Goal: Task Accomplishment & Management: Manage account settings

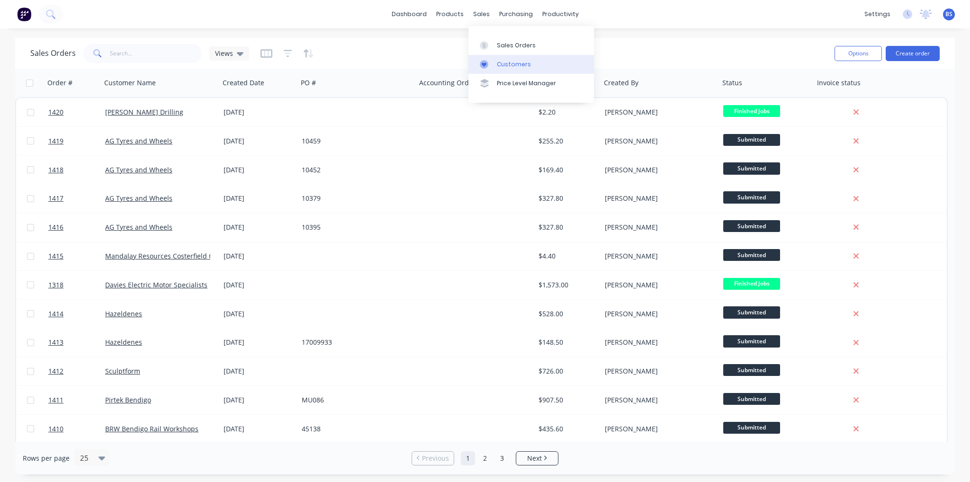
click at [494, 68] on div at bounding box center [487, 64] width 14 height 9
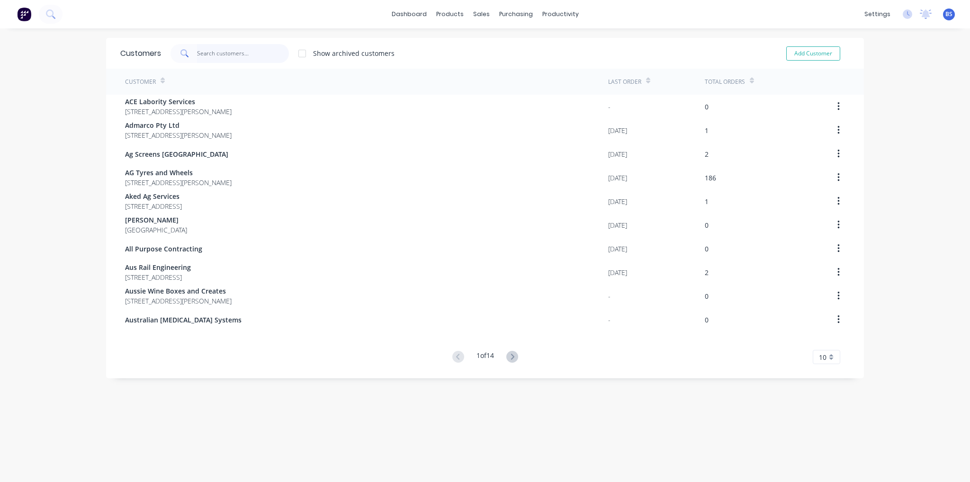
click at [243, 52] on input "text" at bounding box center [243, 53] width 92 height 19
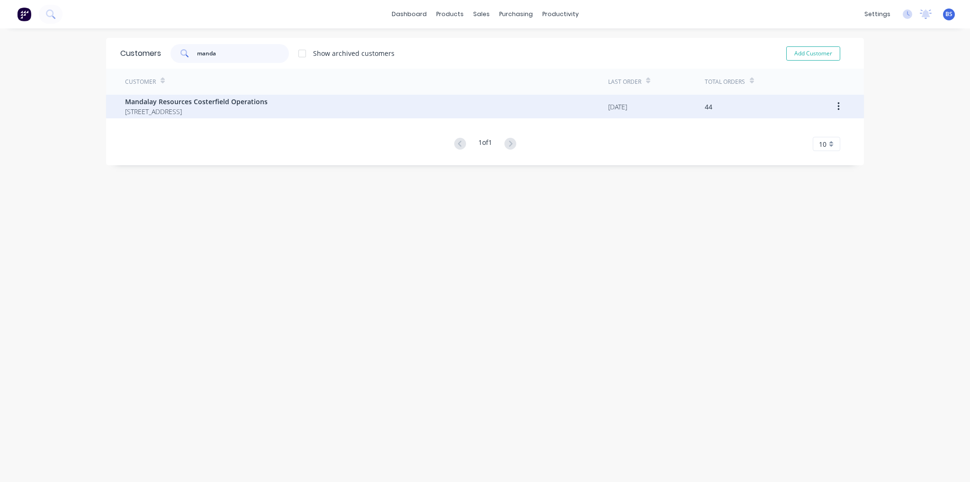
type input "manda"
click at [174, 107] on span "PO Box 667 Heathcote 3523" at bounding box center [196, 112] width 143 height 10
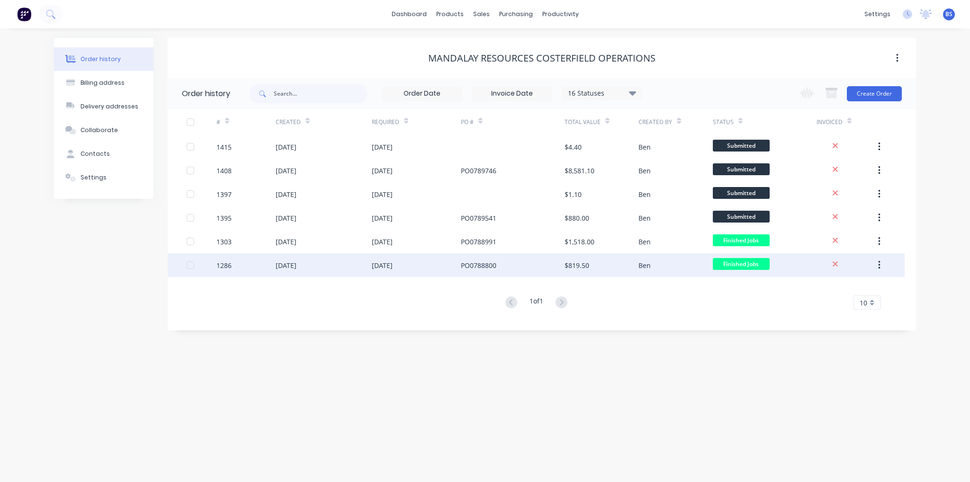
click at [466, 271] on div "PO0788800" at bounding box center [513, 265] width 104 height 24
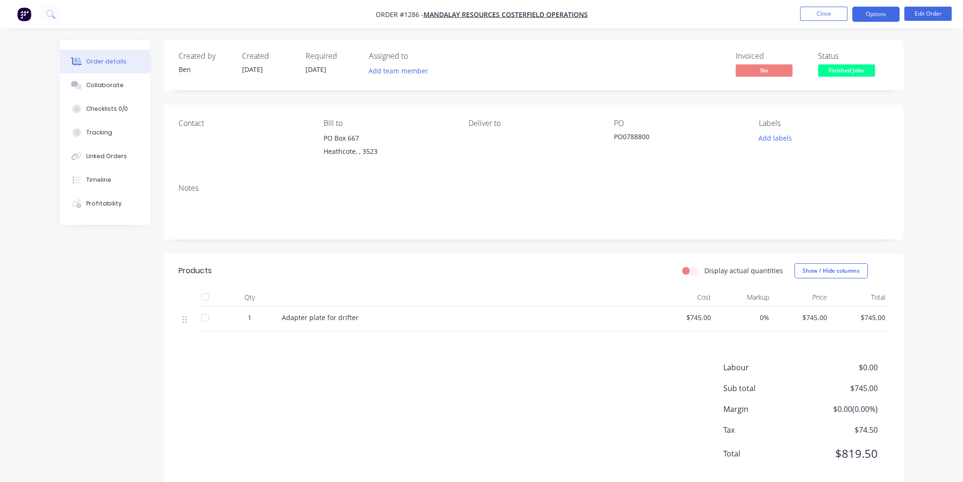
click at [888, 16] on button "Options" at bounding box center [875, 14] width 47 height 15
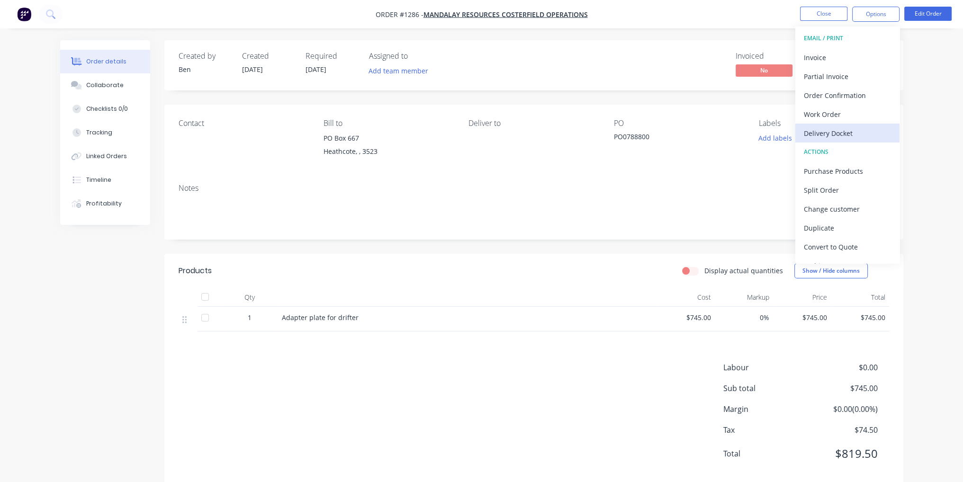
click at [850, 136] on div "Delivery Docket" at bounding box center [847, 133] width 87 height 14
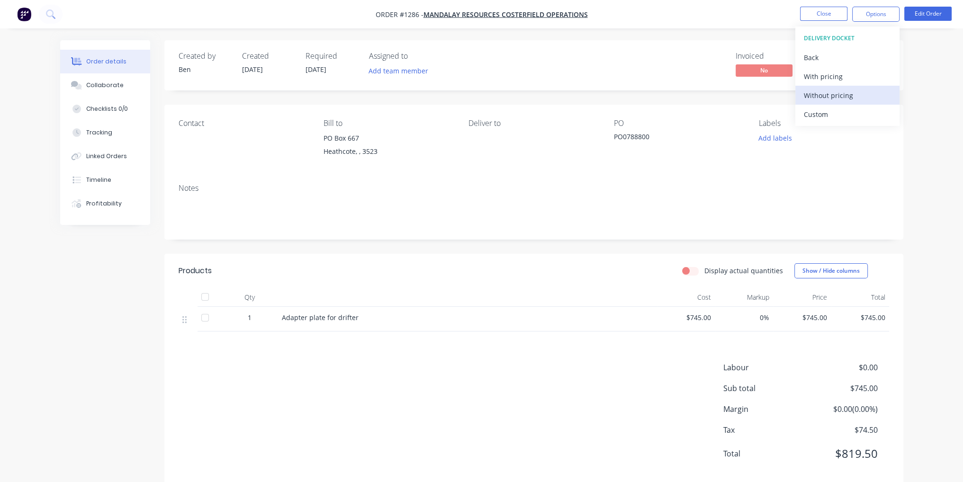
click at [824, 99] on div "Without pricing" at bounding box center [847, 96] width 87 height 14
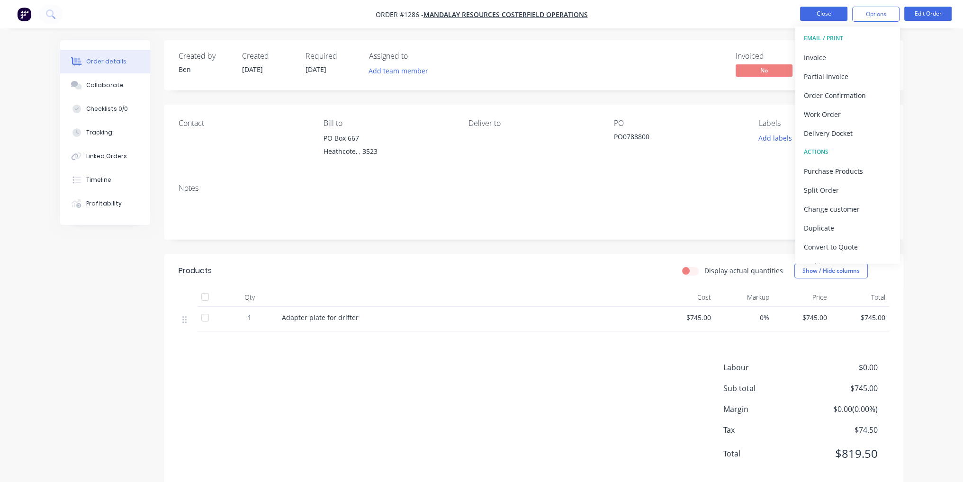
click at [830, 14] on button "Close" at bounding box center [823, 14] width 47 height 14
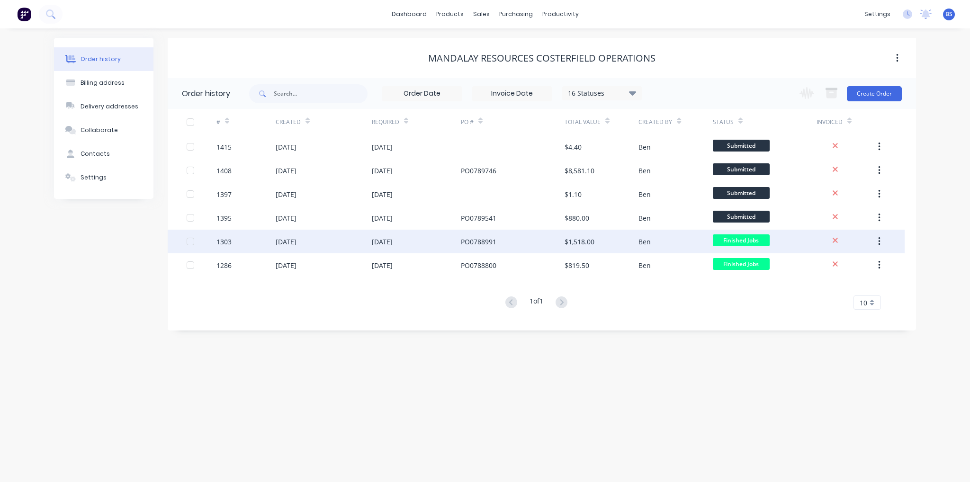
click at [436, 241] on div "05 Aug 2025" at bounding box center [416, 242] width 89 height 24
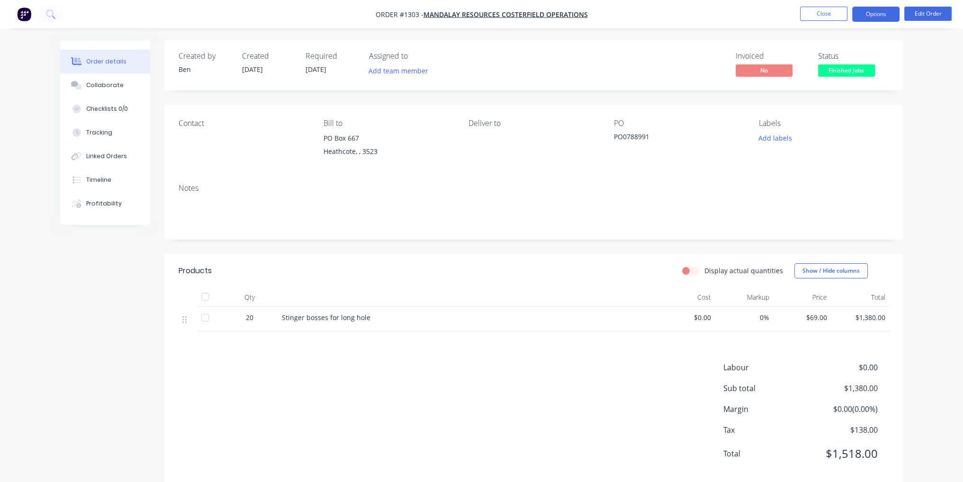
click at [883, 18] on button "Options" at bounding box center [875, 14] width 47 height 15
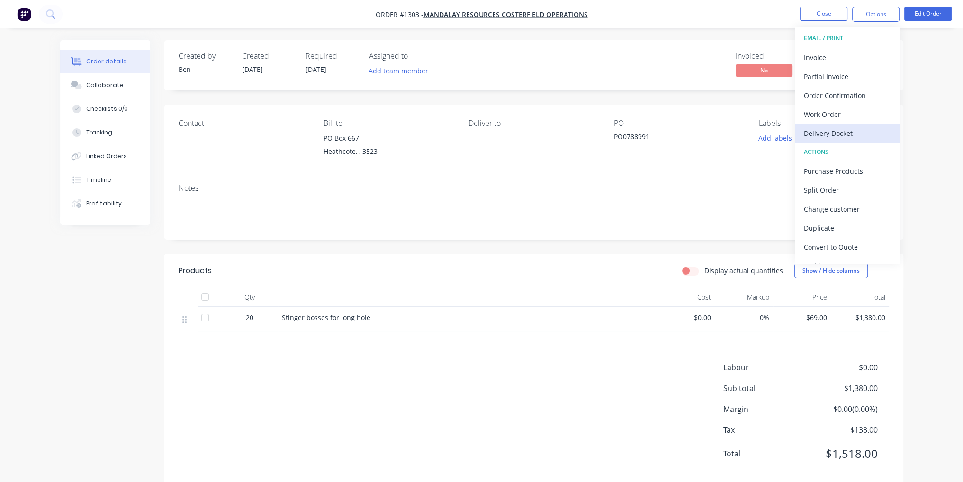
click at [850, 136] on div "Delivery Docket" at bounding box center [847, 133] width 87 height 14
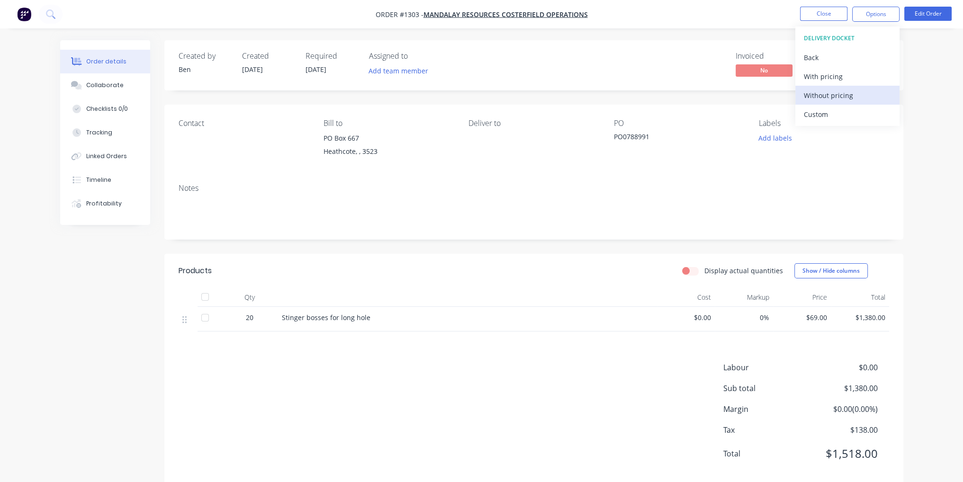
click at [857, 96] on div "Without pricing" at bounding box center [847, 96] width 87 height 14
click at [953, 127] on div "Order details Collaborate Checklists 0/0 Tracking Linked Orders Timeline Profit…" at bounding box center [481, 250] width 963 height 500
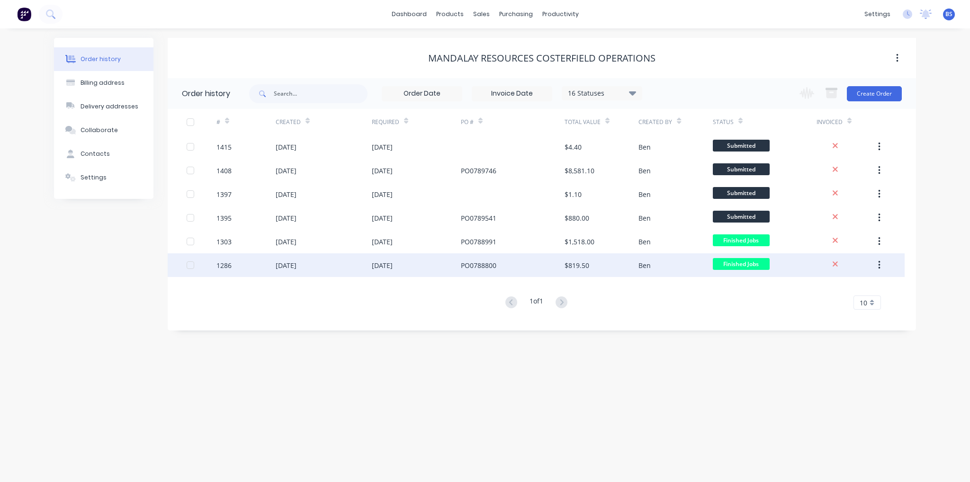
click at [262, 269] on div "1286" at bounding box center [246, 265] width 59 height 24
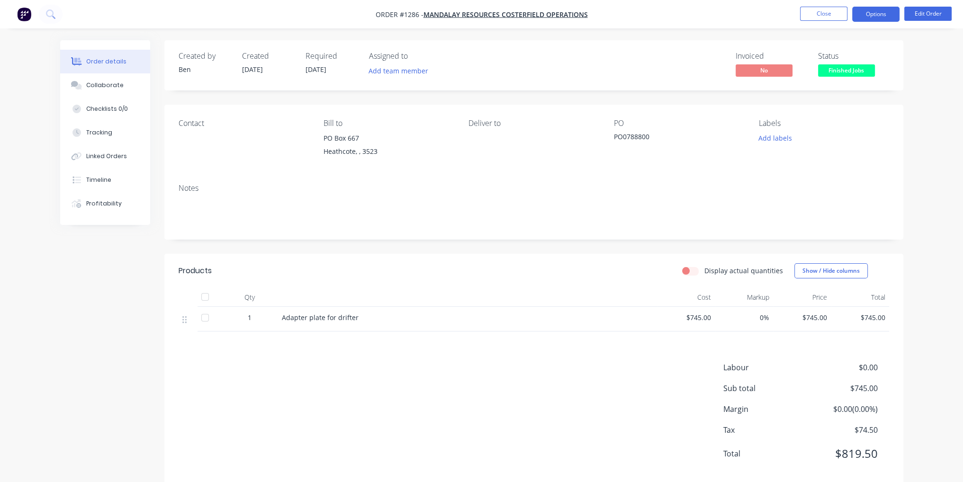
click at [892, 19] on button "Options" at bounding box center [875, 14] width 47 height 15
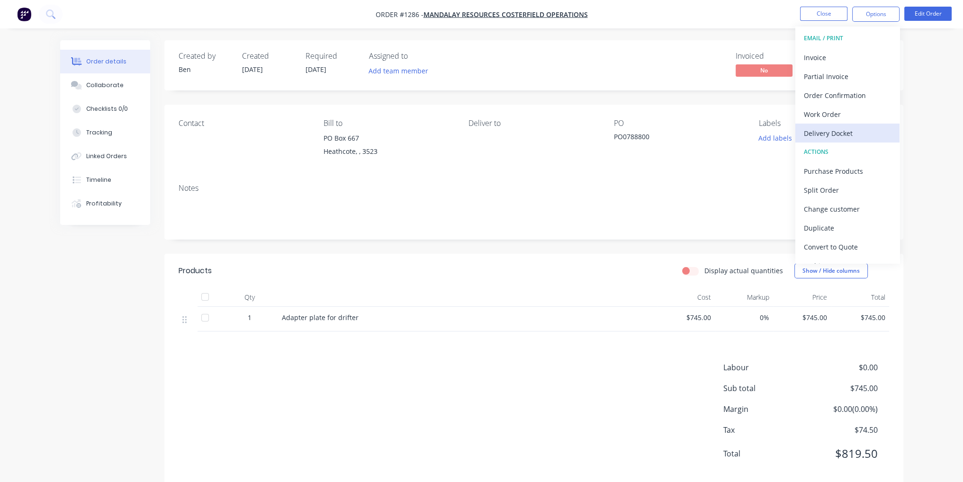
click at [849, 137] on div "Delivery Docket" at bounding box center [847, 133] width 87 height 14
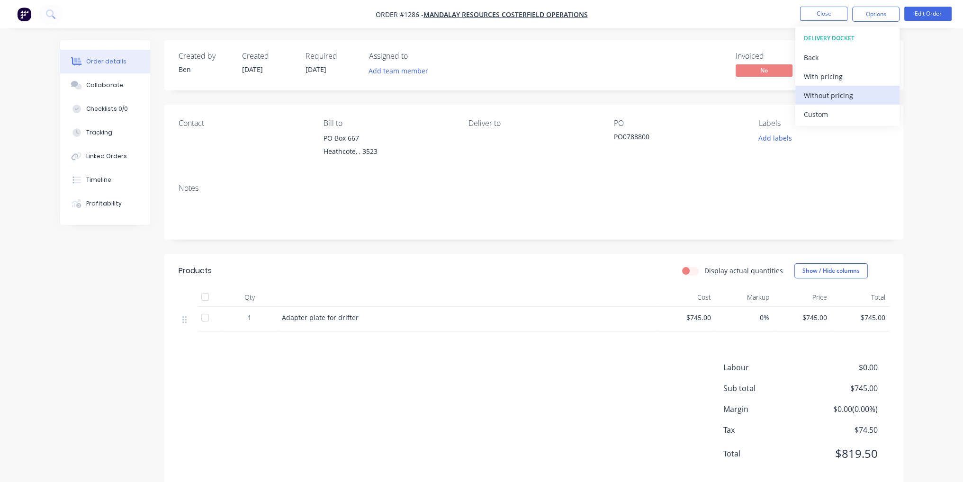
click at [853, 93] on div "Without pricing" at bounding box center [847, 96] width 87 height 14
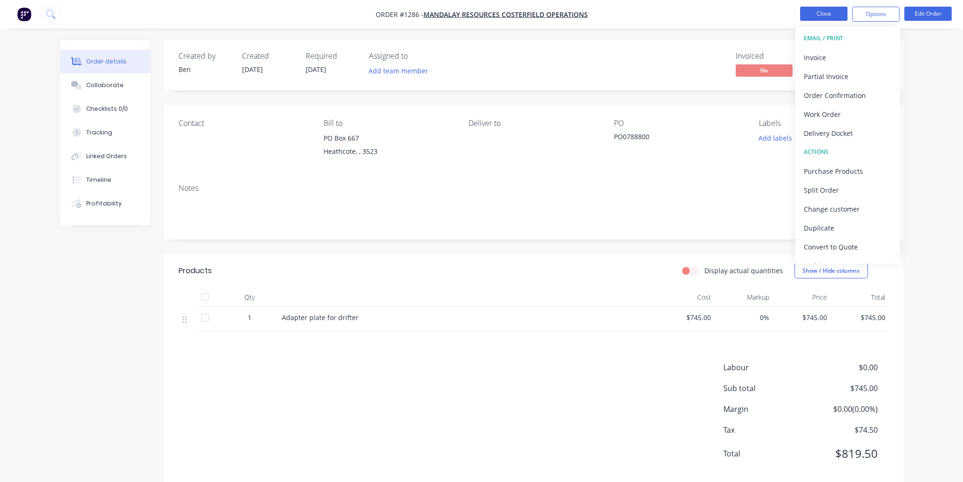
click at [823, 14] on button "Close" at bounding box center [823, 14] width 47 height 14
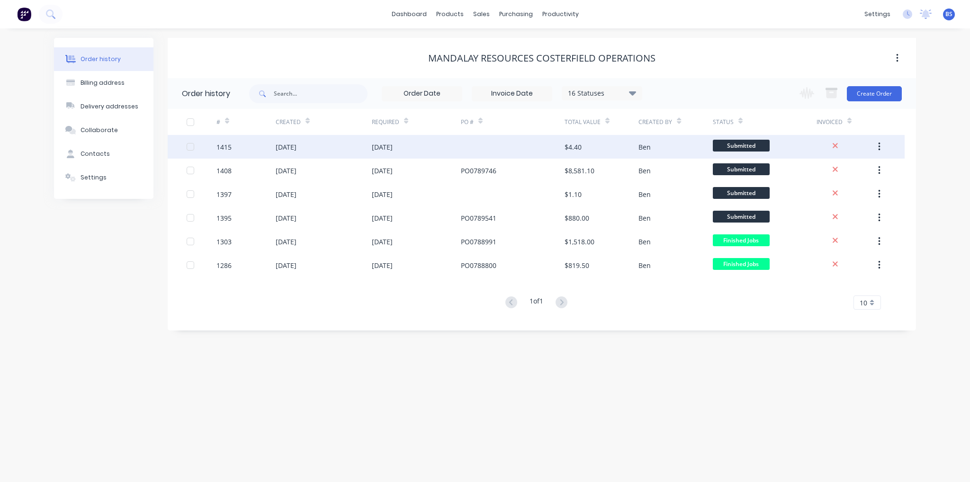
click at [357, 144] on div "[DATE]" at bounding box center [324, 147] width 96 height 24
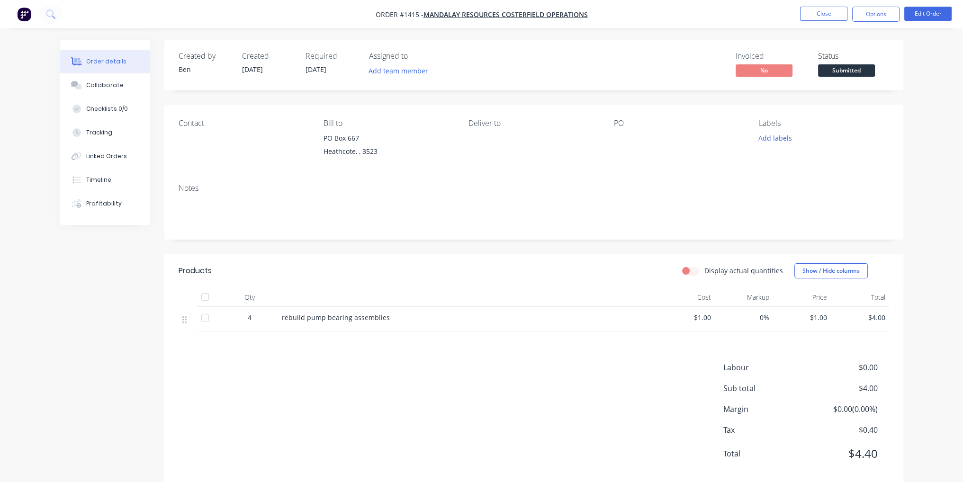
click at [928, 21] on li "Edit Order" at bounding box center [927, 14] width 47 height 15
click at [929, 13] on button "Edit Order" at bounding box center [927, 14] width 47 height 14
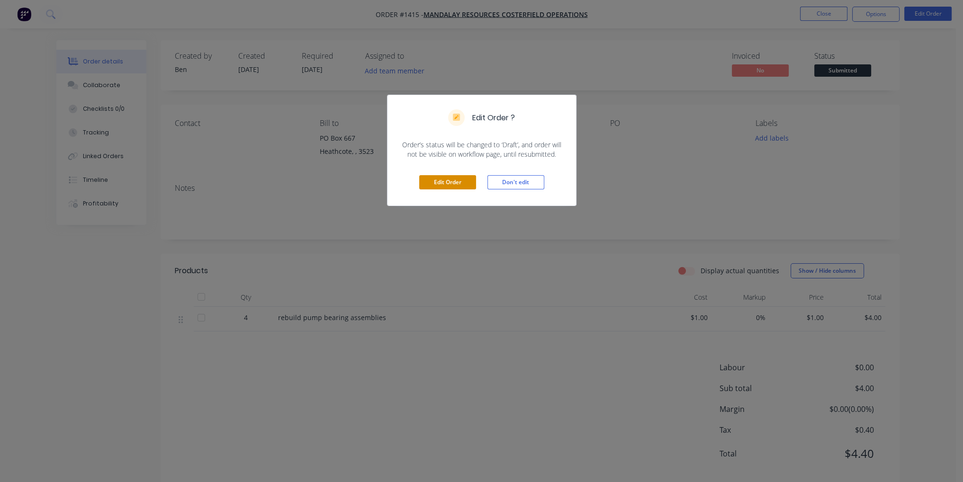
click at [447, 187] on button "Edit Order" at bounding box center [447, 182] width 57 height 14
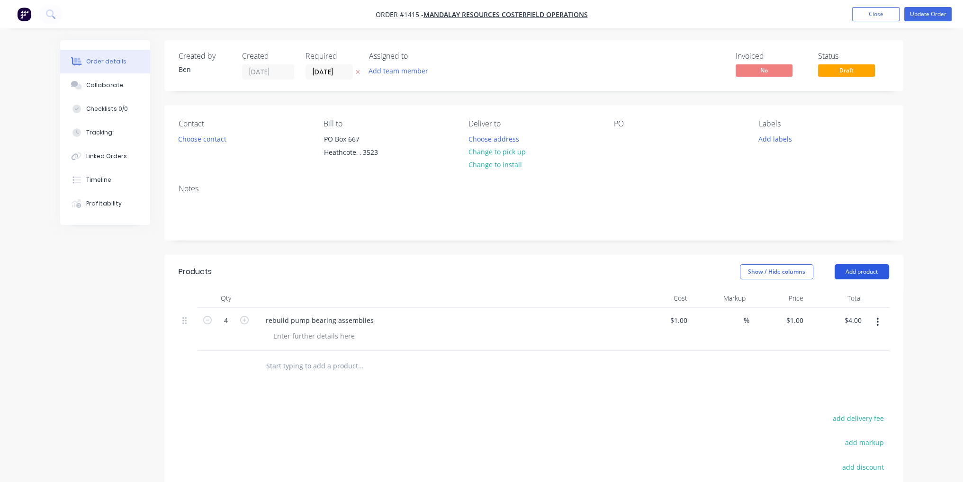
click at [872, 275] on button "Add product" at bounding box center [862, 271] width 54 height 15
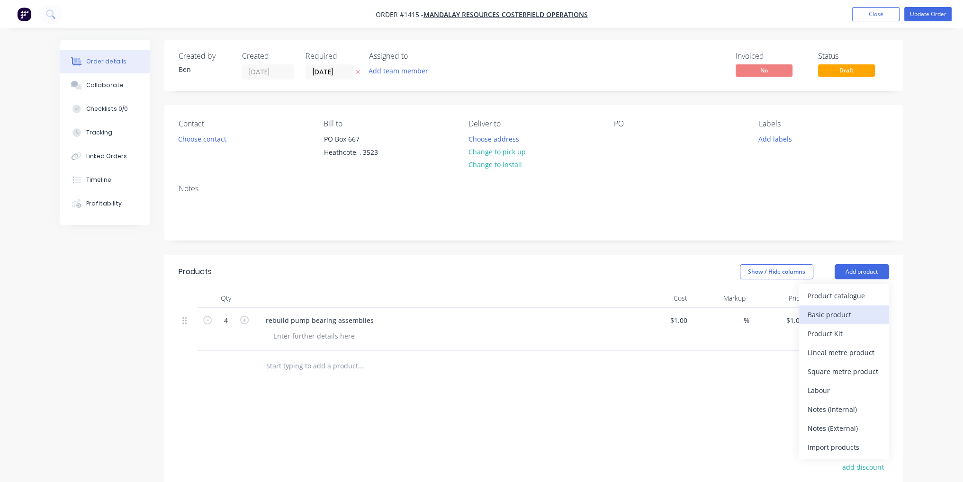
click at [858, 318] on div "Basic product" at bounding box center [844, 315] width 73 height 14
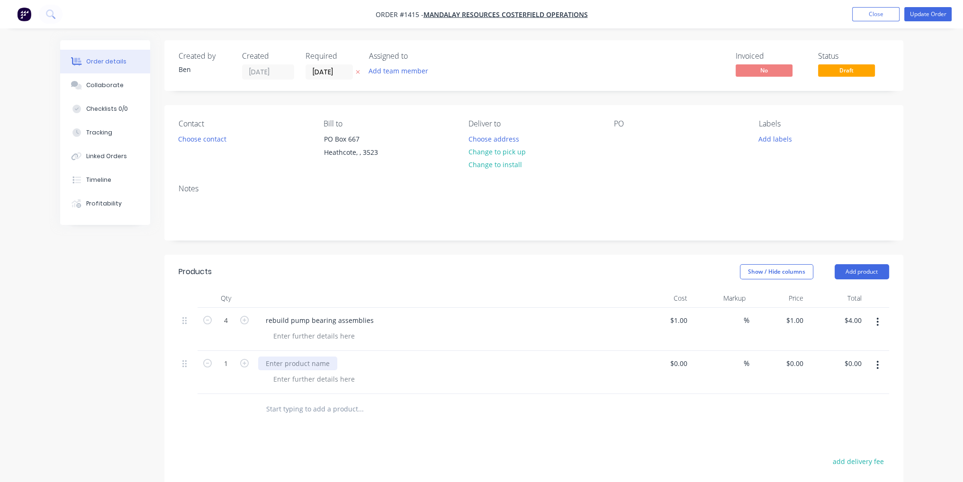
click at [320, 367] on div at bounding box center [297, 364] width 79 height 14
click at [561, 428] on div "Products Show / Hide columns Add product Qty Cost Markup Price Total 4 rebuild …" at bounding box center [533, 454] width 739 height 398
click at [675, 358] on div "$0.00" at bounding box center [662, 372] width 58 height 43
type input "$592.00"
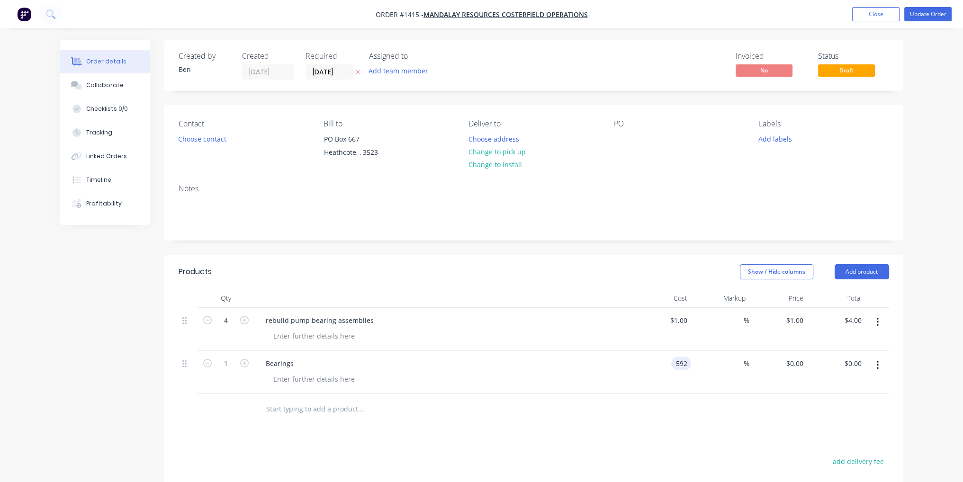
type input "$592.00"
click at [743, 376] on div "%" at bounding box center [720, 372] width 58 height 43
click at [741, 367] on input at bounding box center [738, 364] width 11 height 14
type input "35"
type input "$799.20"
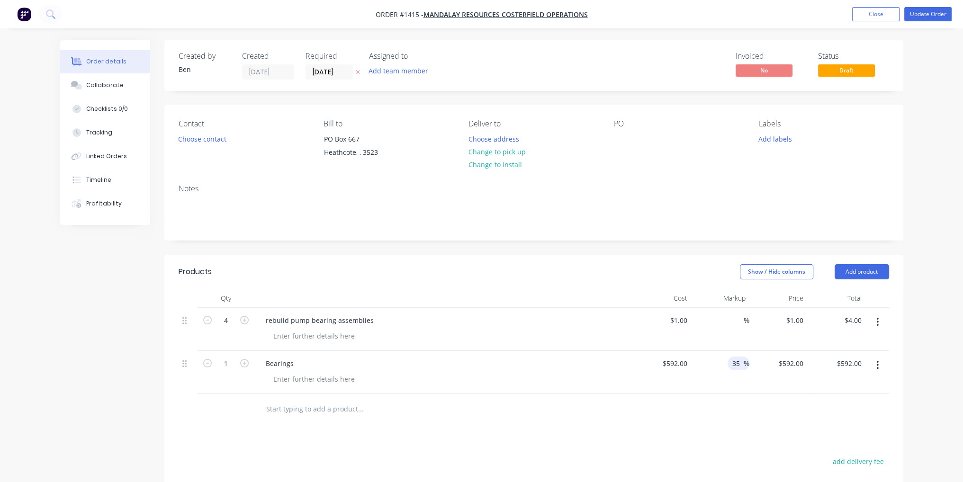
type input "$799.20"
click at [752, 403] on div at bounding box center [534, 409] width 711 height 31
click at [920, 16] on button "Update Order" at bounding box center [927, 14] width 47 height 14
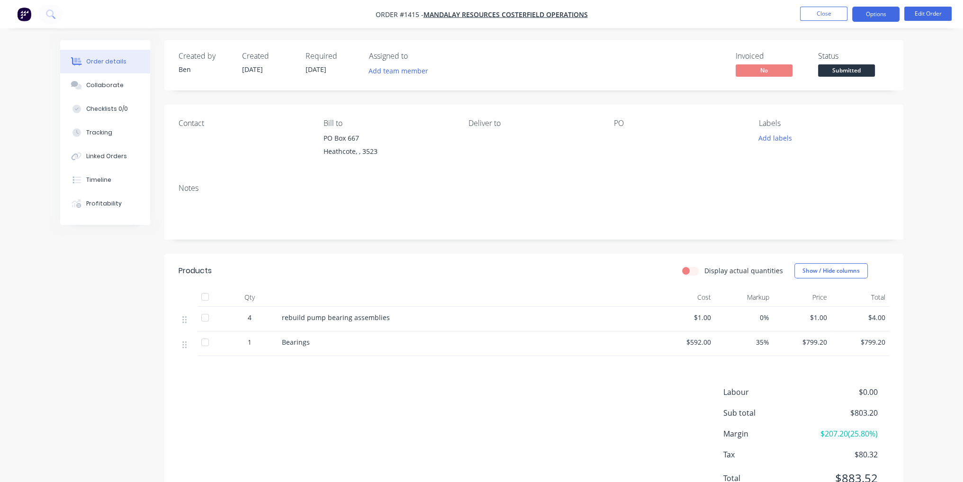
click at [879, 14] on button "Options" at bounding box center [875, 14] width 47 height 15
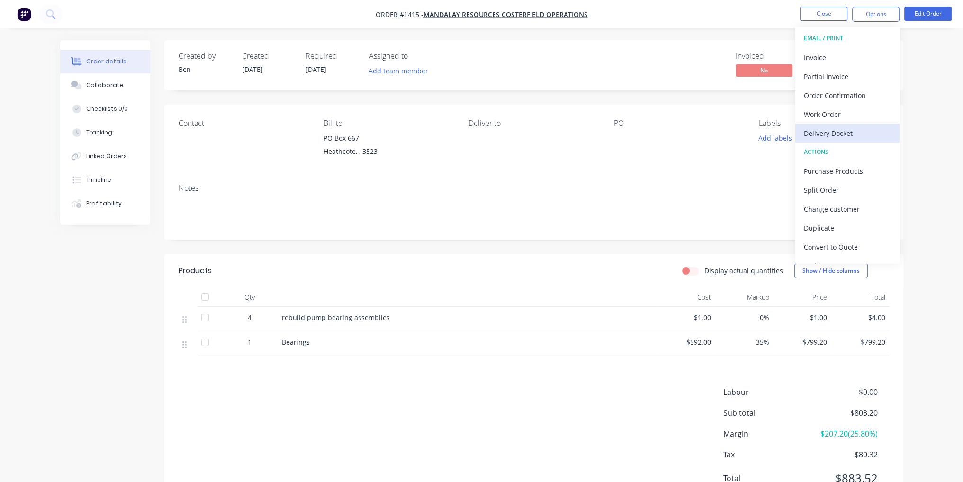
click at [860, 133] on div "Delivery Docket" at bounding box center [847, 133] width 87 height 14
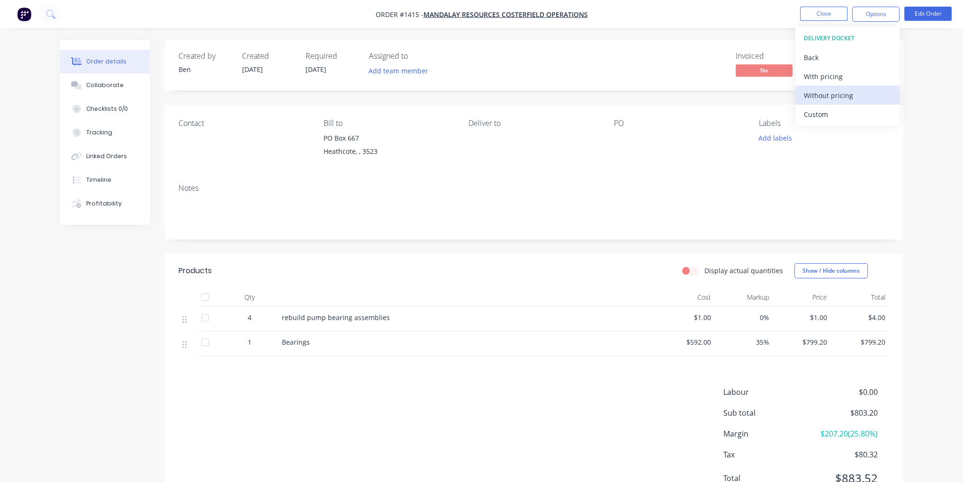
click at [873, 102] on button "Without pricing" at bounding box center [847, 95] width 104 height 19
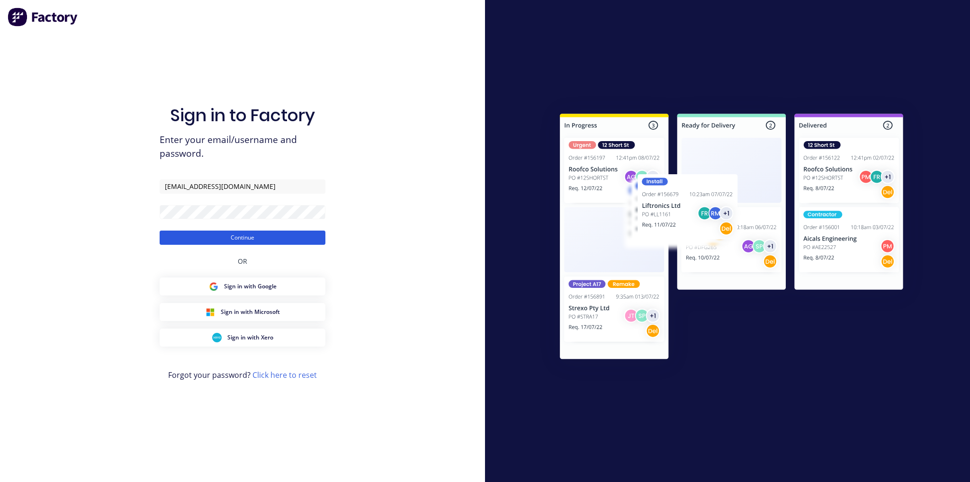
click at [244, 239] on button "Continue" at bounding box center [243, 238] width 166 height 14
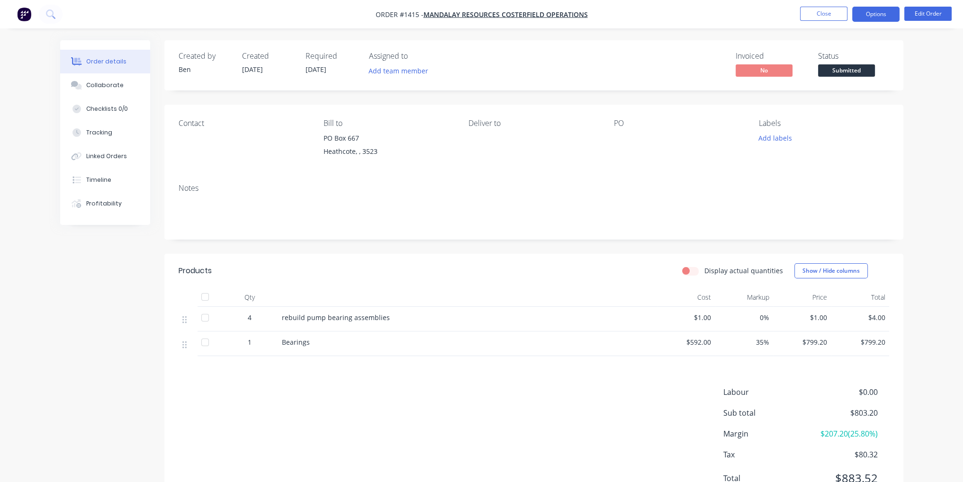
click at [891, 14] on button "Options" at bounding box center [875, 14] width 47 height 15
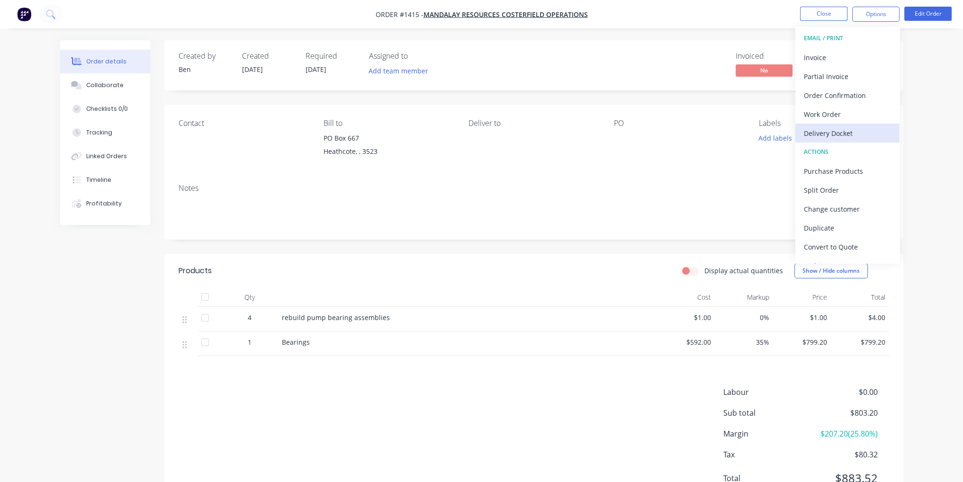
click at [866, 130] on div "Delivery Docket" at bounding box center [847, 133] width 87 height 14
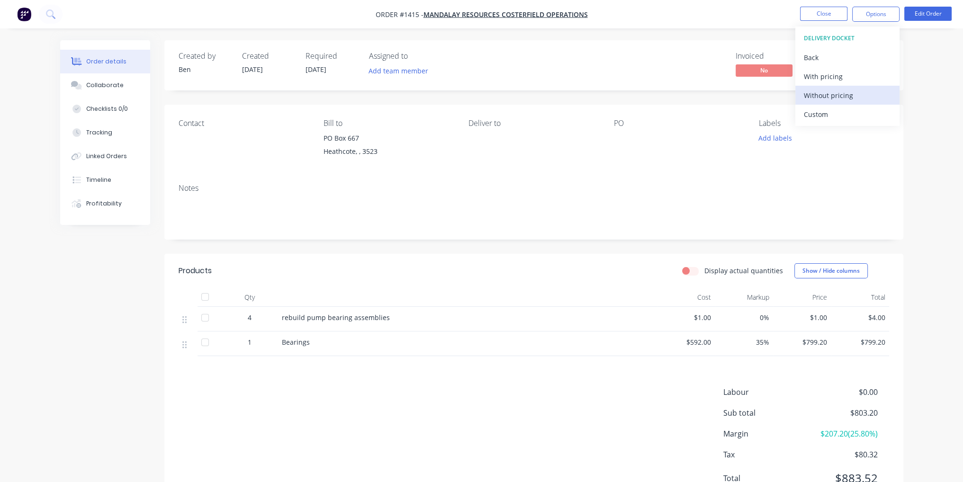
click at [850, 97] on div "Without pricing" at bounding box center [847, 96] width 87 height 14
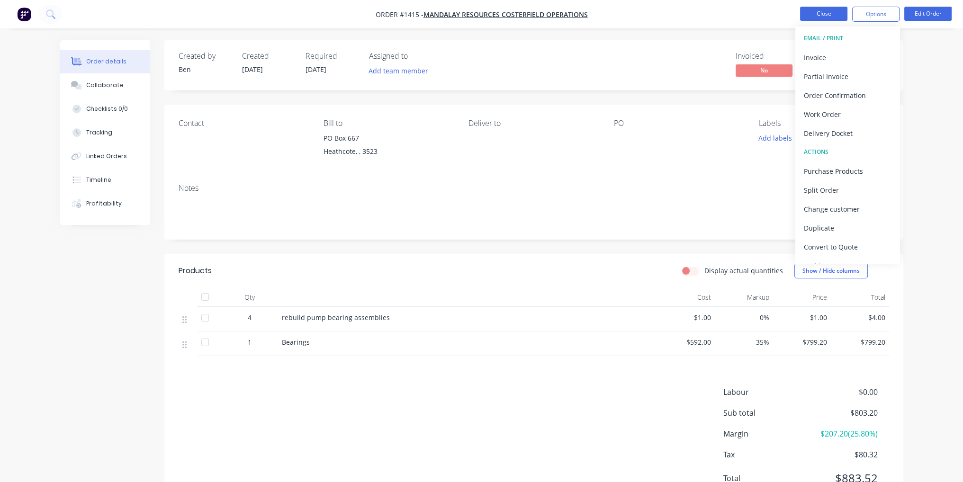
click at [821, 10] on button "Close" at bounding box center [823, 14] width 47 height 14
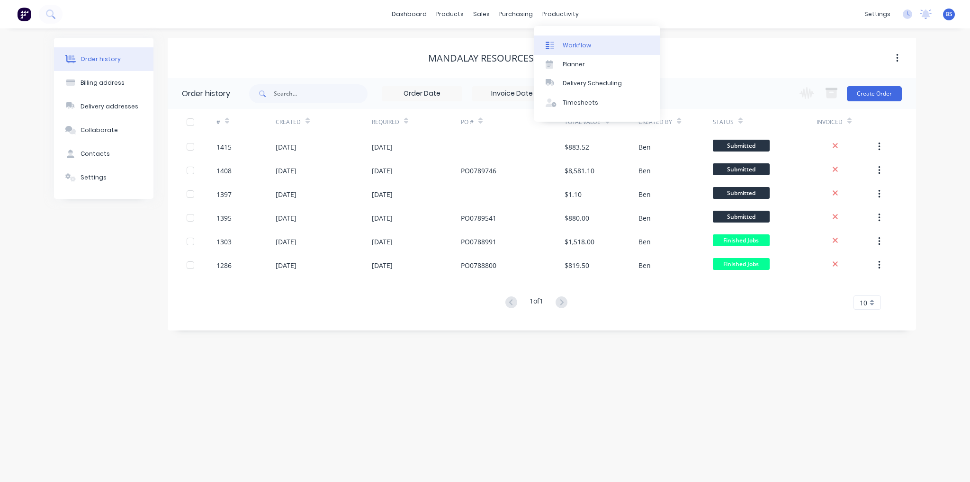
click at [584, 49] on div "Workflow" at bounding box center [577, 45] width 28 height 9
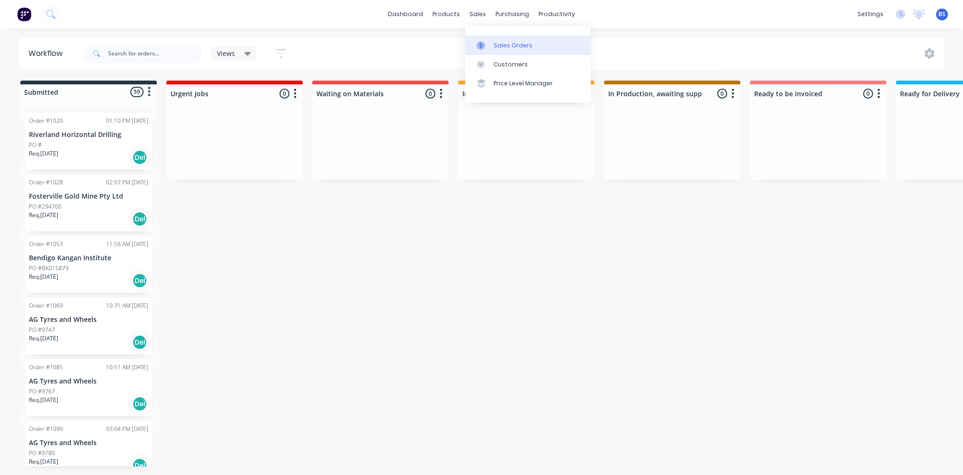
click at [497, 39] on link "Sales Orders" at bounding box center [528, 45] width 126 height 19
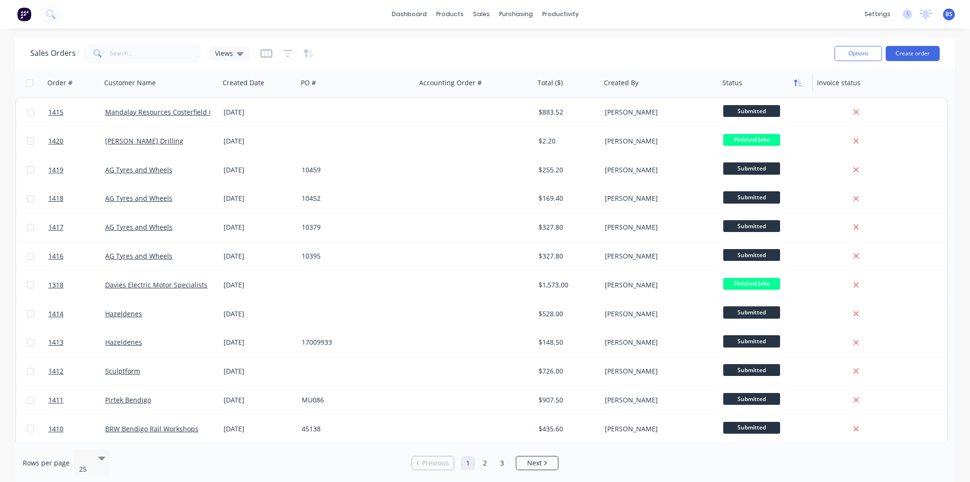
click at [794, 87] on button "button" at bounding box center [798, 83] width 14 height 14
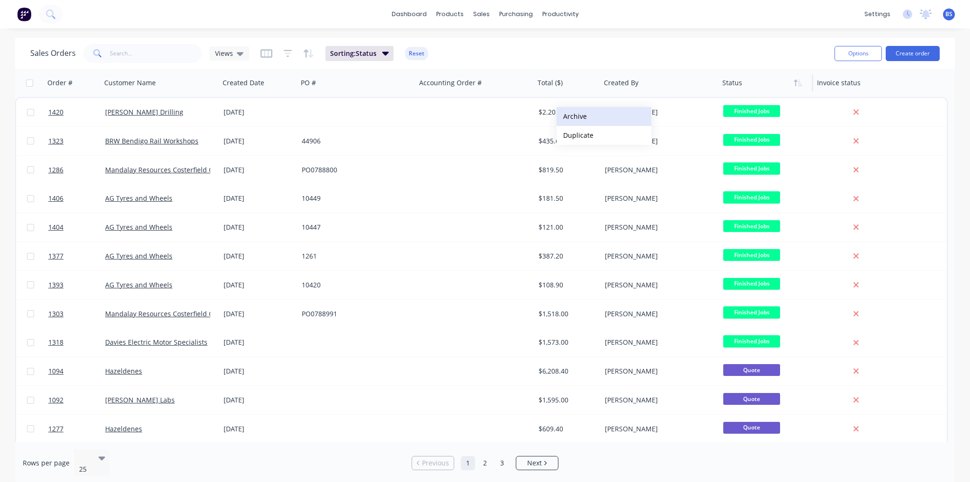
click at [580, 119] on button "Archive" at bounding box center [604, 116] width 95 height 19
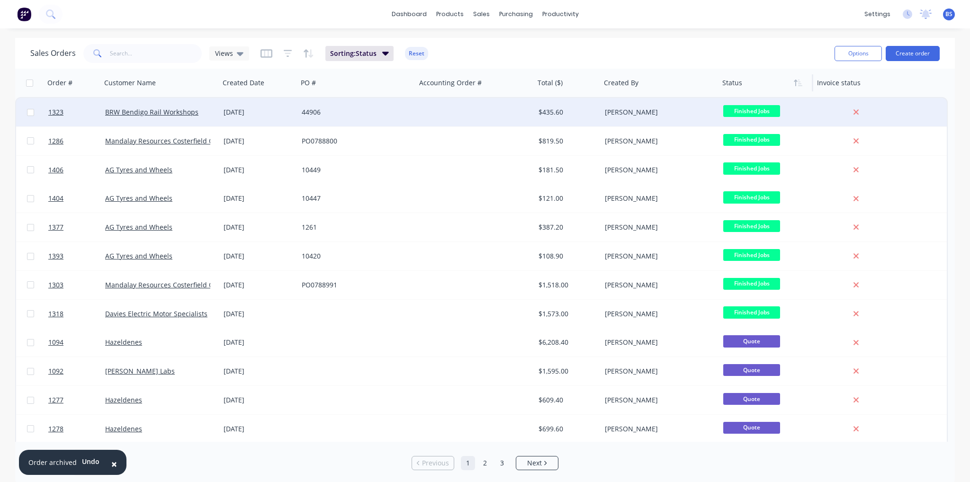
click at [472, 111] on div at bounding box center [475, 112] width 118 height 28
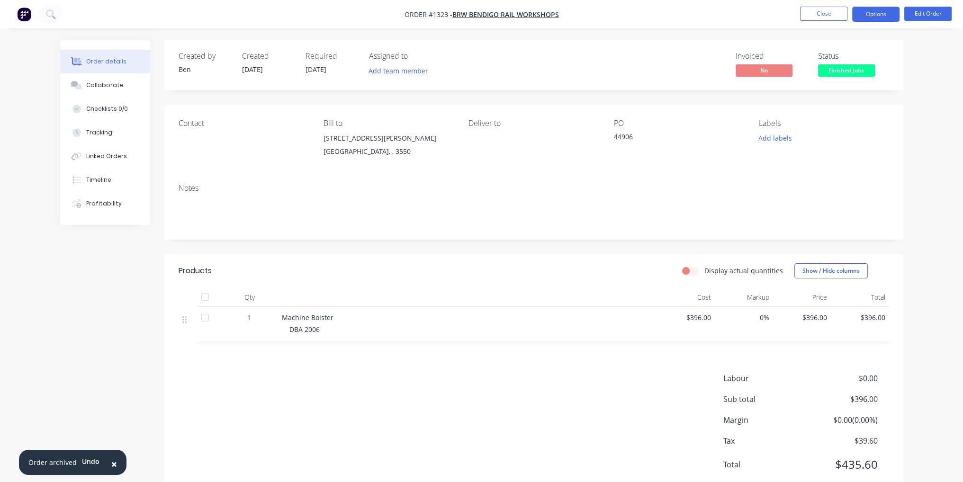
click at [867, 20] on button "Options" at bounding box center [875, 14] width 47 height 15
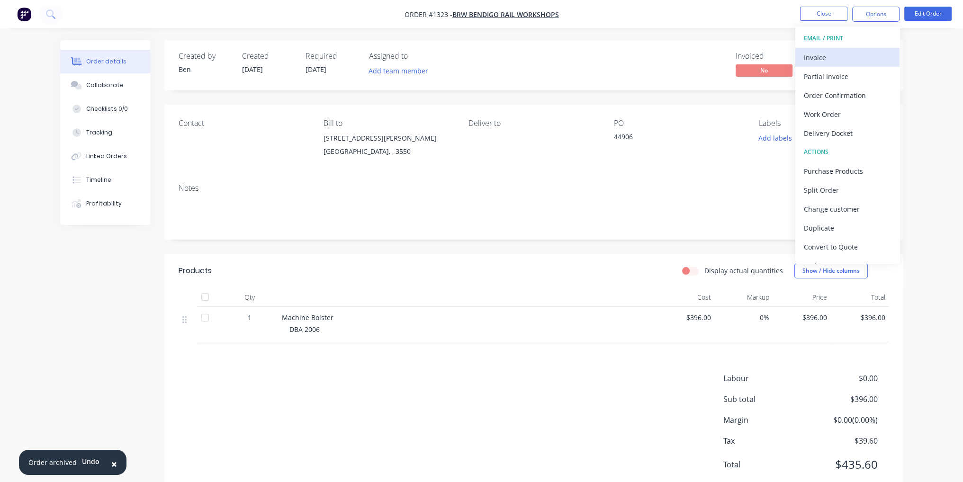
click at [875, 60] on div "Invoice" at bounding box center [847, 58] width 87 height 14
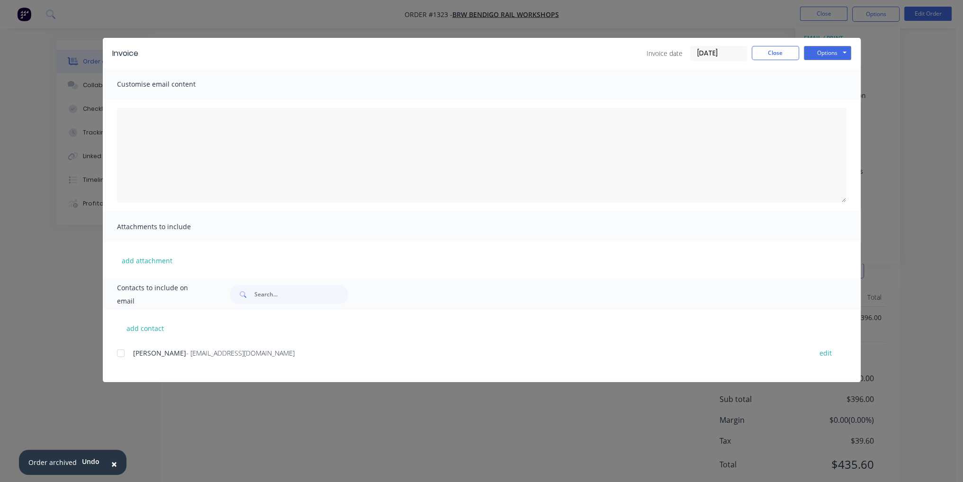
click at [121, 357] on div at bounding box center [120, 353] width 19 height 19
click at [839, 54] on button "Options" at bounding box center [827, 53] width 47 height 14
click at [846, 107] on button "Email" at bounding box center [834, 101] width 61 height 16
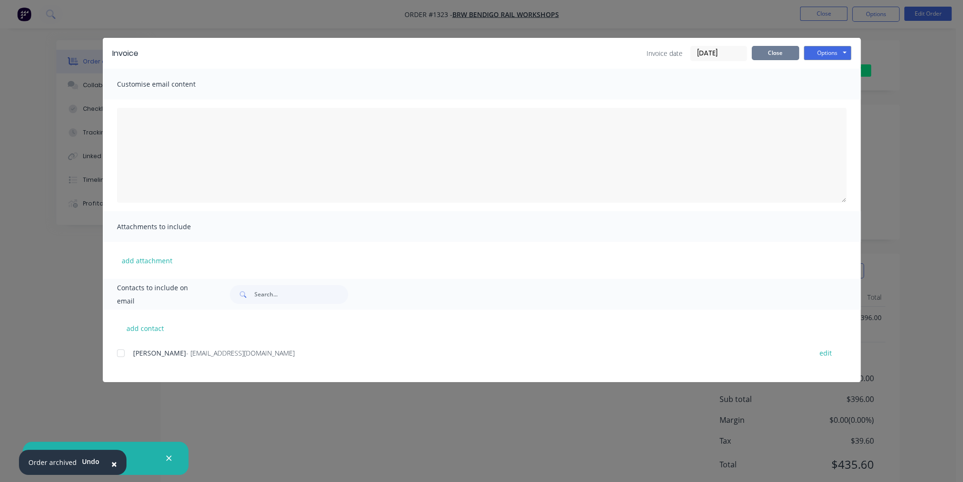
click at [779, 55] on button "Close" at bounding box center [775, 53] width 47 height 14
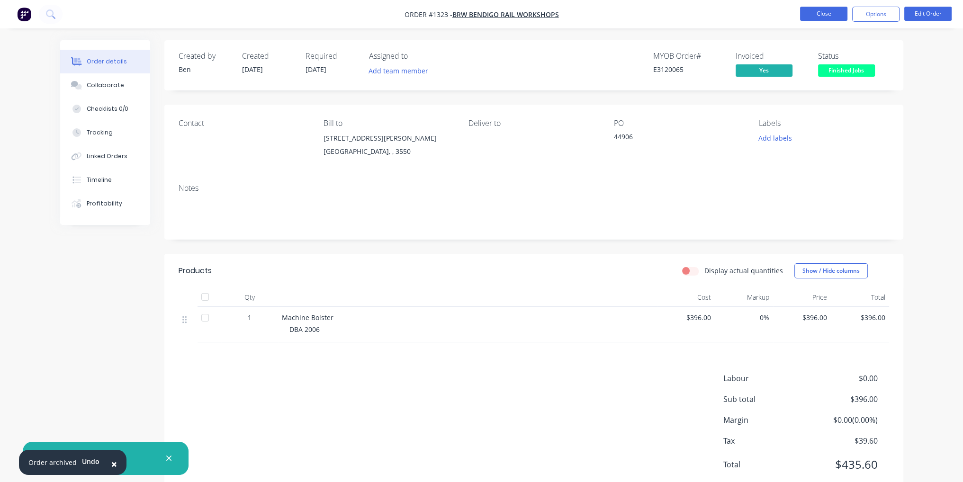
click at [830, 16] on button "Close" at bounding box center [823, 14] width 47 height 14
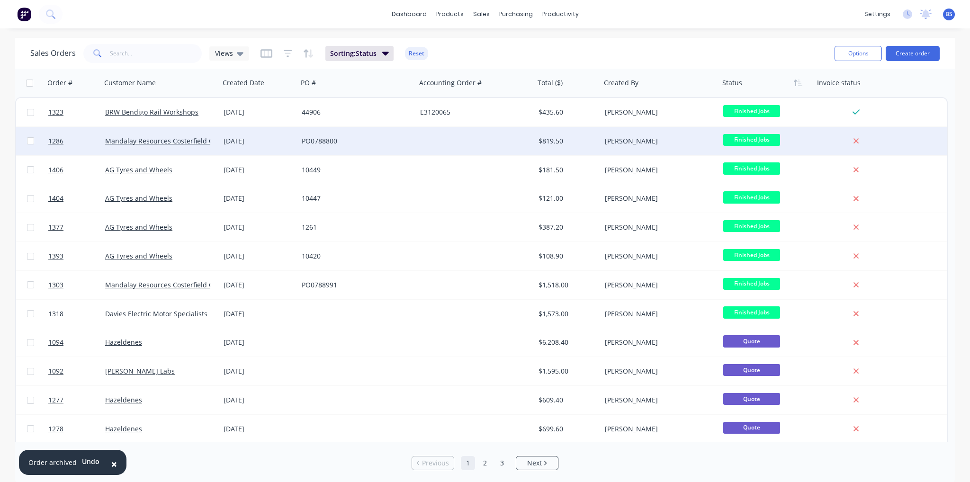
click at [523, 141] on div at bounding box center [475, 141] width 118 height 28
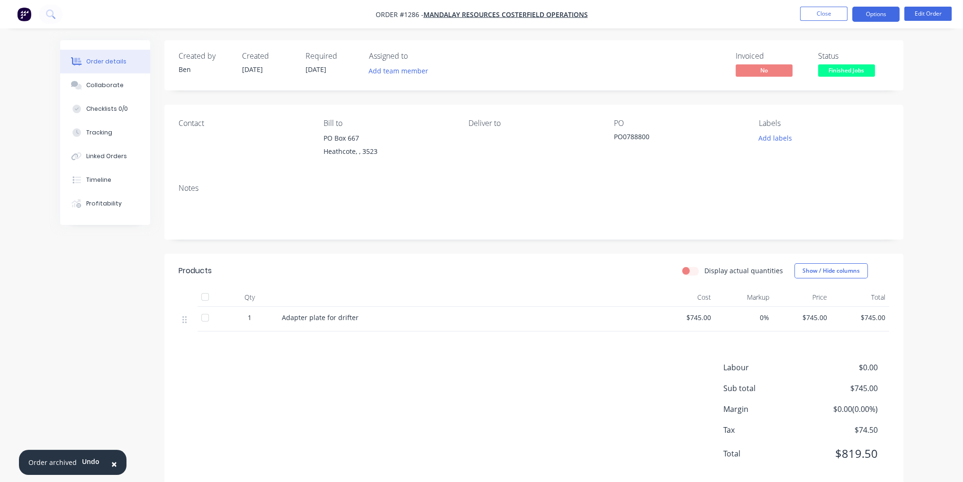
click at [881, 18] on button "Options" at bounding box center [875, 14] width 47 height 15
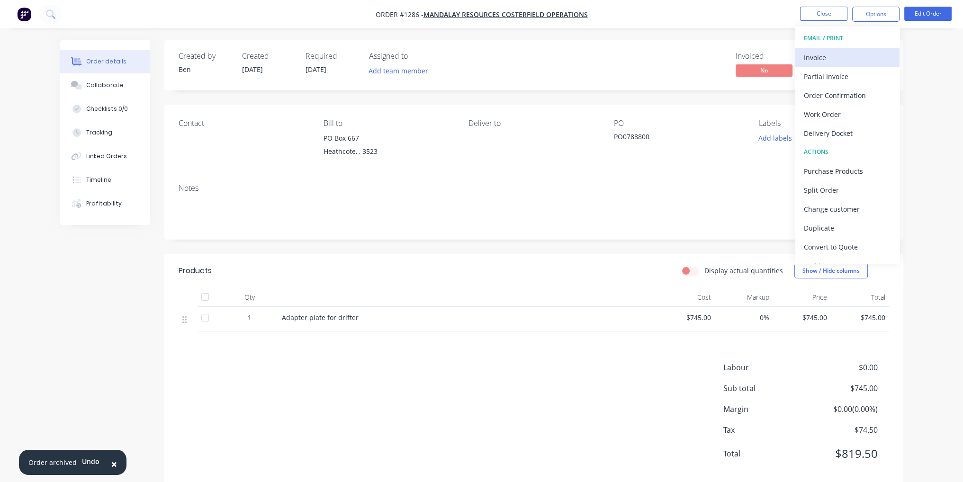
click at [843, 54] on div "Invoice" at bounding box center [847, 58] width 87 height 14
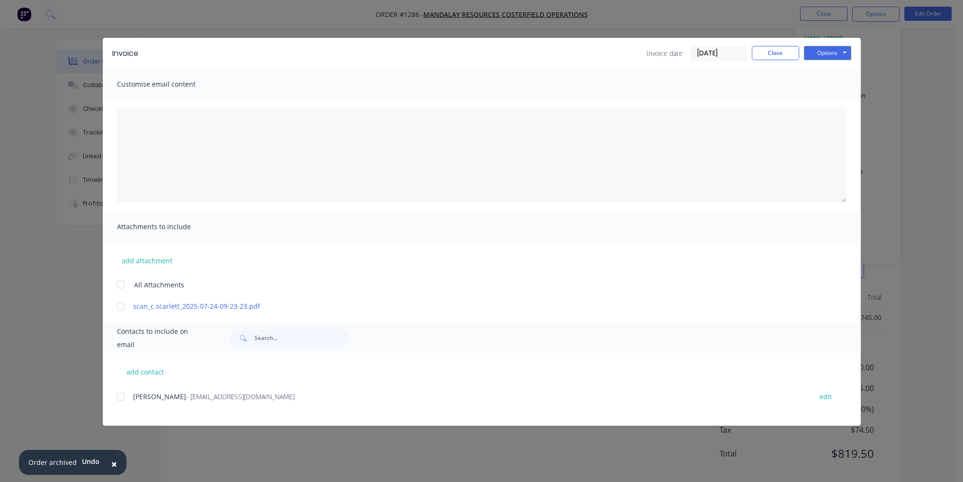
click at [118, 398] on div at bounding box center [120, 397] width 19 height 19
click at [840, 50] on button "Options" at bounding box center [827, 53] width 47 height 14
click at [844, 104] on button "Email" at bounding box center [834, 101] width 61 height 16
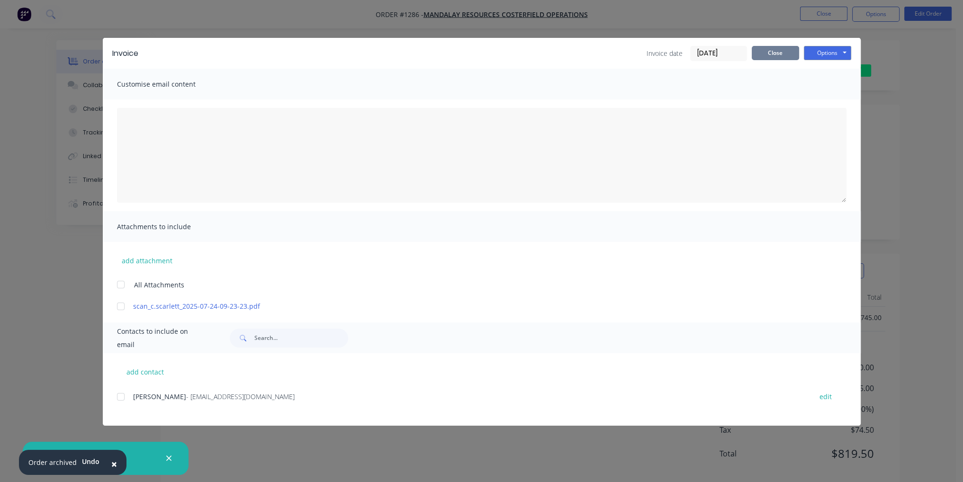
click at [786, 50] on button "Close" at bounding box center [775, 53] width 47 height 14
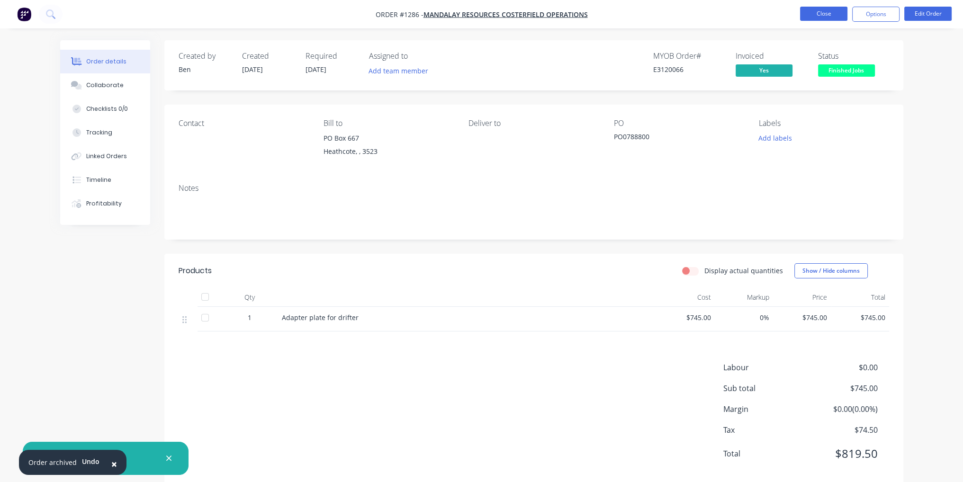
click at [829, 10] on button "Close" at bounding box center [823, 14] width 47 height 14
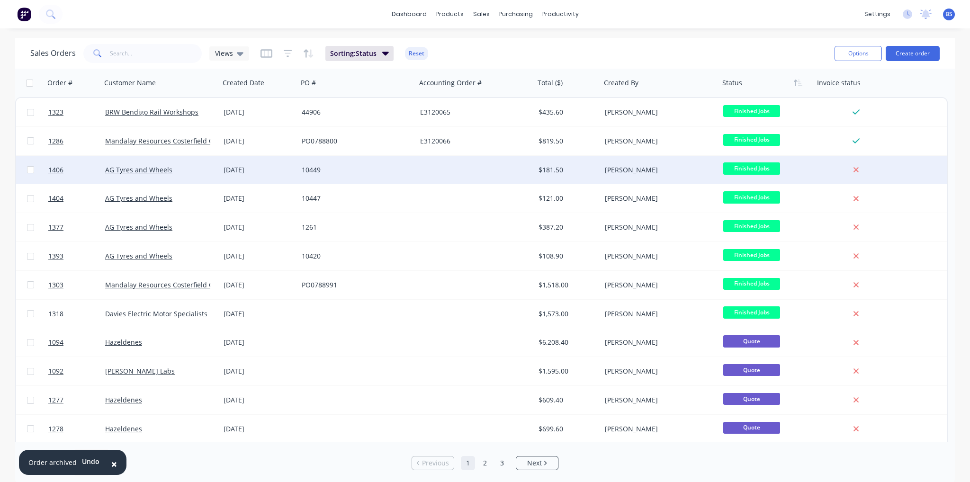
click at [589, 173] on div "$181.50" at bounding box center [567, 169] width 56 height 9
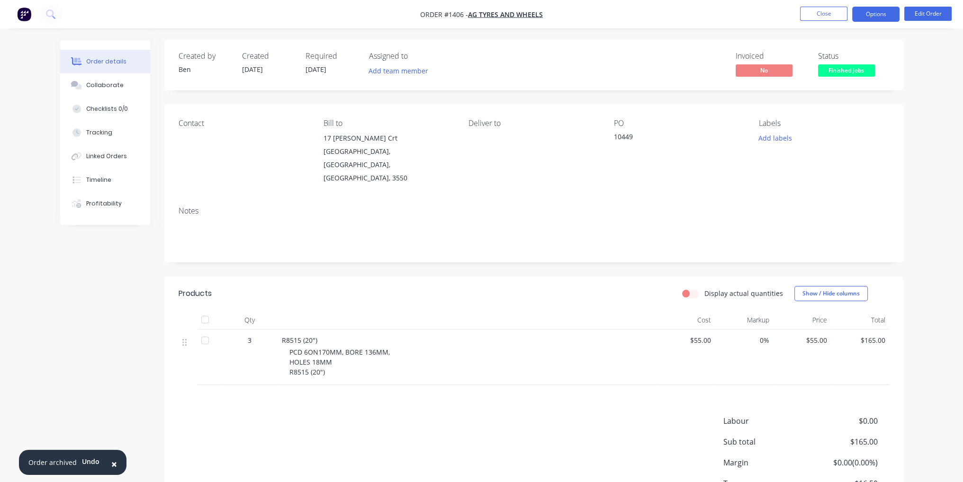
click at [895, 16] on button "Options" at bounding box center [875, 14] width 47 height 15
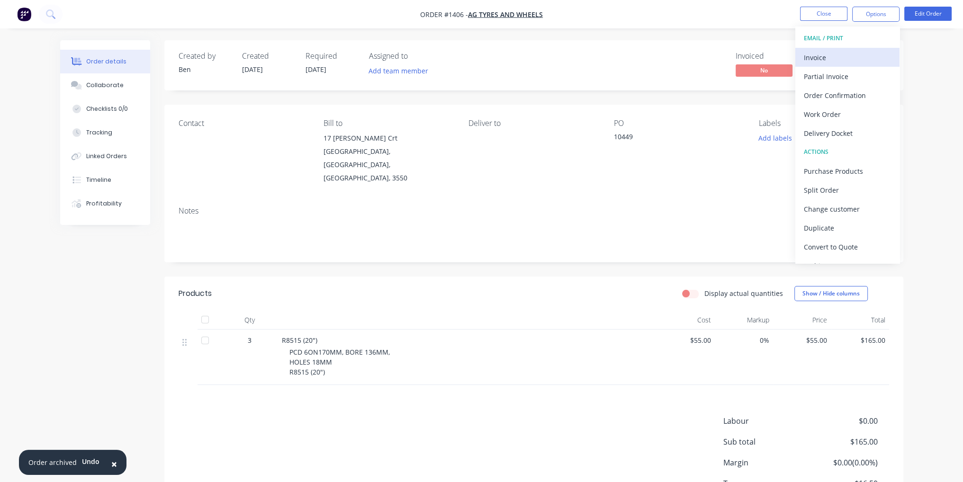
click at [859, 56] on div "Invoice" at bounding box center [847, 58] width 87 height 14
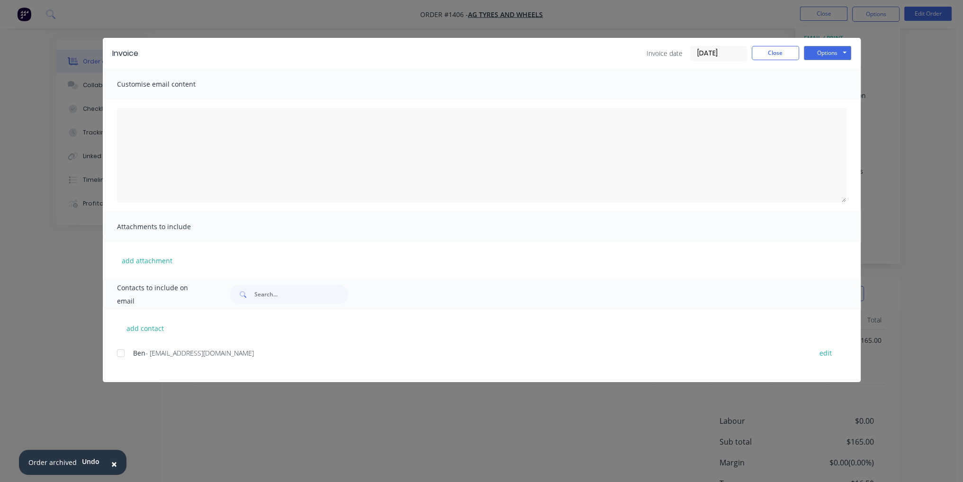
click at [118, 352] on div at bounding box center [120, 353] width 19 height 19
click at [831, 54] on button "Options" at bounding box center [827, 53] width 47 height 14
click at [840, 99] on button "Email" at bounding box center [834, 101] width 61 height 16
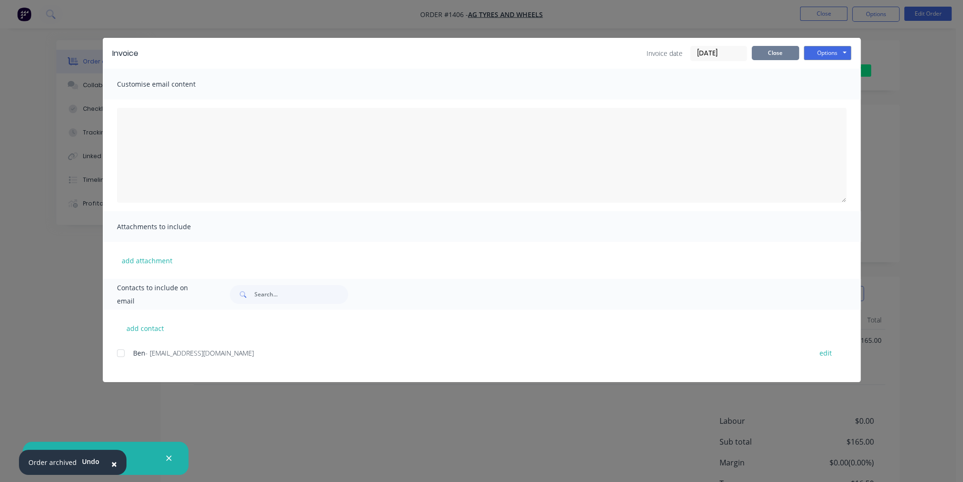
click at [770, 57] on button "Close" at bounding box center [775, 53] width 47 height 14
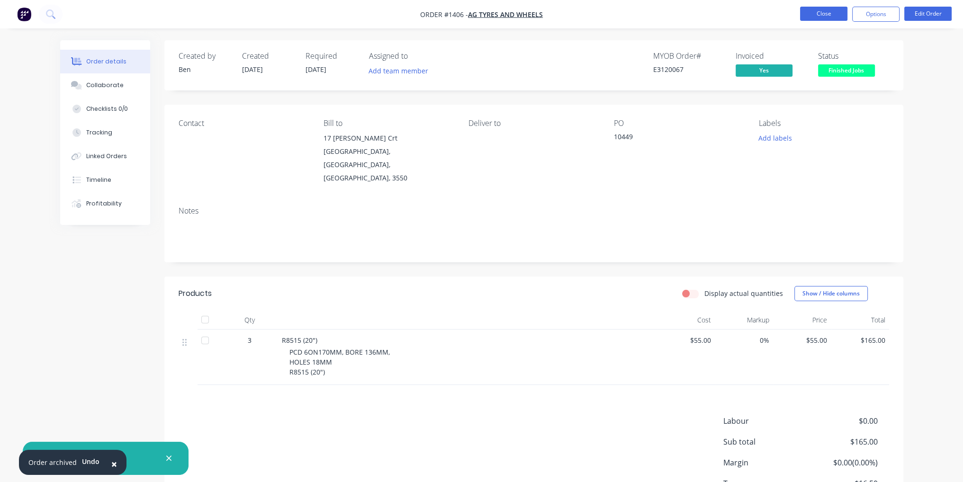
click at [827, 14] on button "Close" at bounding box center [823, 14] width 47 height 14
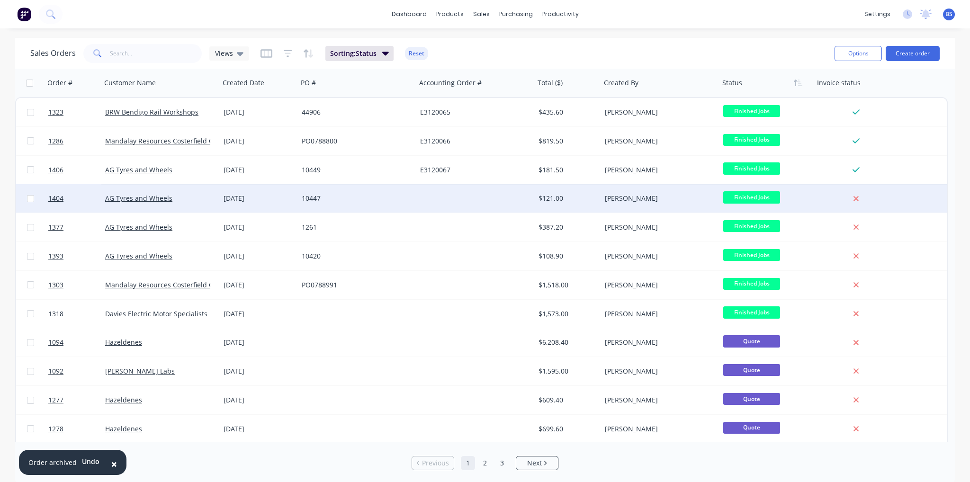
click at [427, 208] on div at bounding box center [475, 198] width 118 height 28
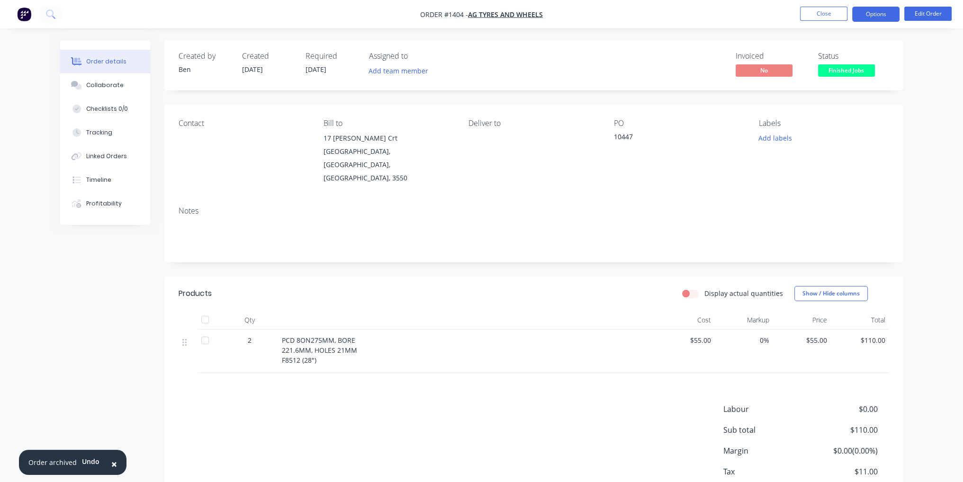
click at [891, 12] on button "Options" at bounding box center [875, 14] width 47 height 15
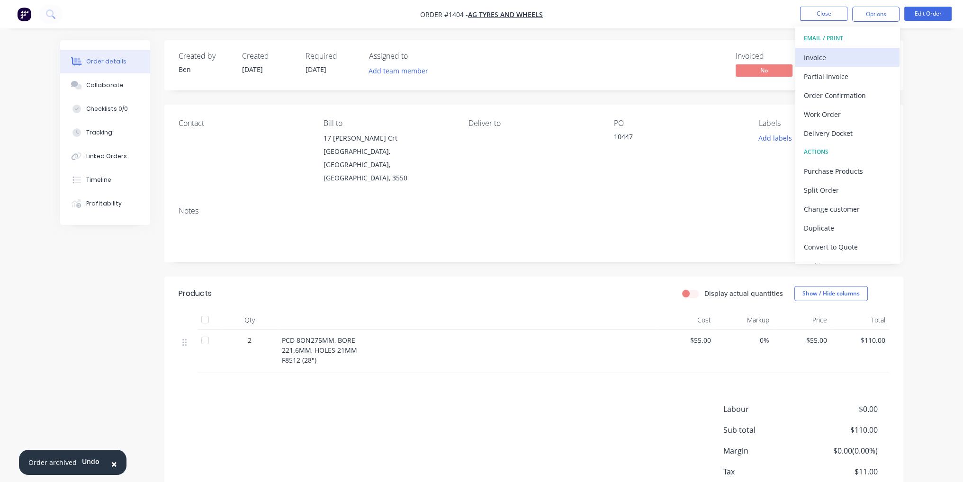
click at [866, 61] on div "Invoice" at bounding box center [847, 58] width 87 height 14
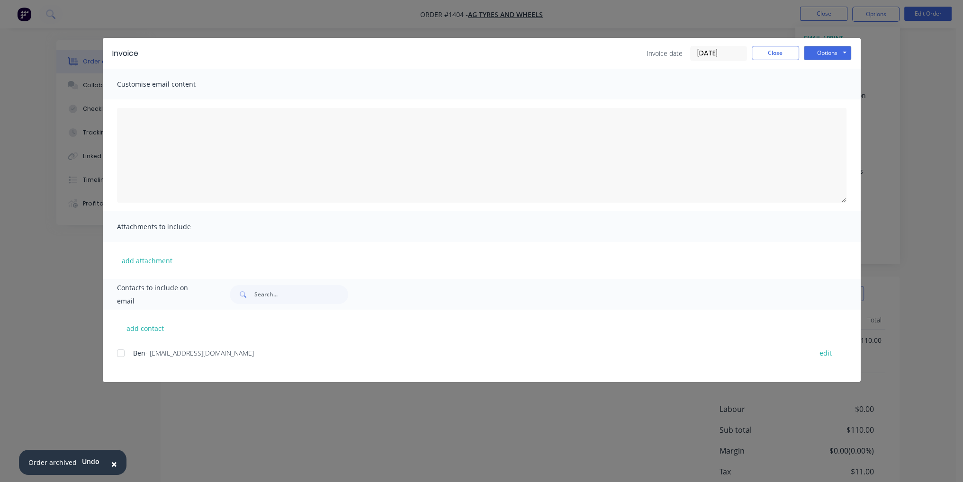
click at [120, 351] on div at bounding box center [120, 353] width 19 height 19
click at [839, 55] on button "Options" at bounding box center [827, 53] width 47 height 14
click at [839, 105] on button "Email" at bounding box center [834, 101] width 61 height 16
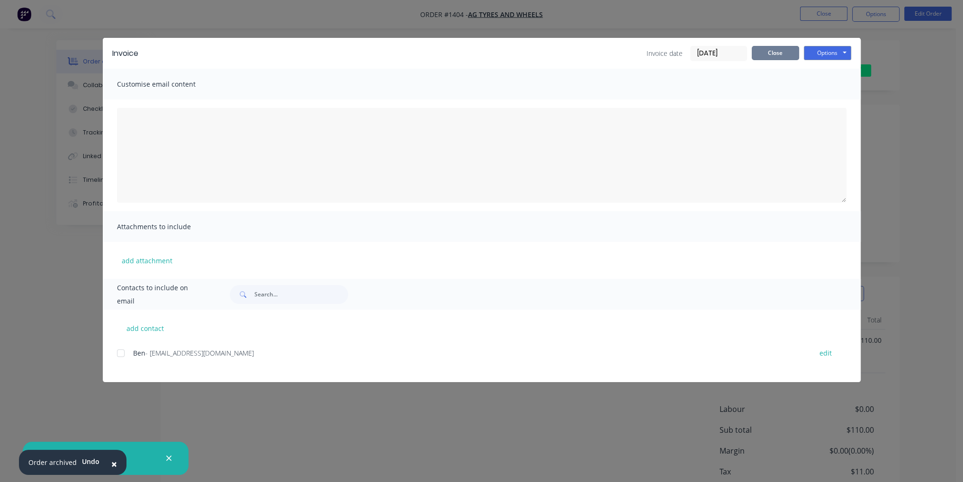
click at [787, 57] on button "Close" at bounding box center [775, 53] width 47 height 14
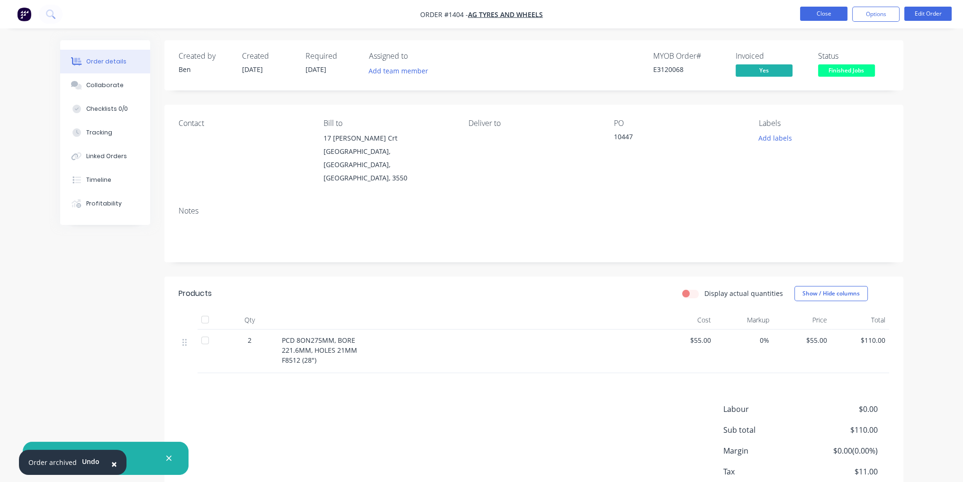
click at [824, 9] on button "Close" at bounding box center [823, 14] width 47 height 14
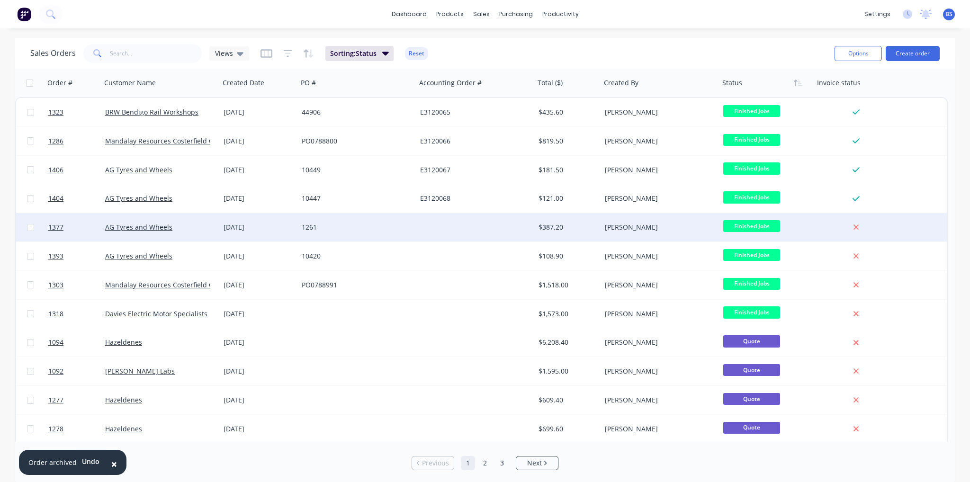
click at [547, 229] on div "$387.20" at bounding box center [567, 227] width 56 height 9
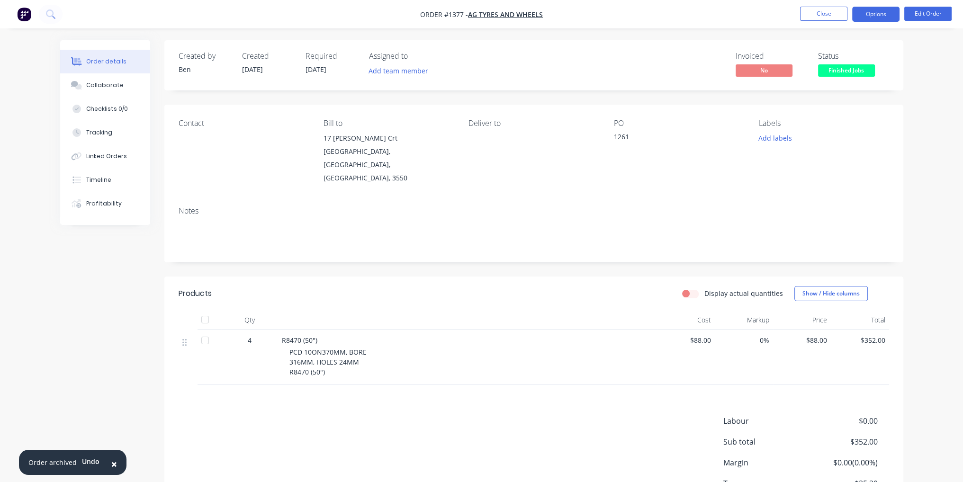
click at [866, 16] on button "Options" at bounding box center [875, 14] width 47 height 15
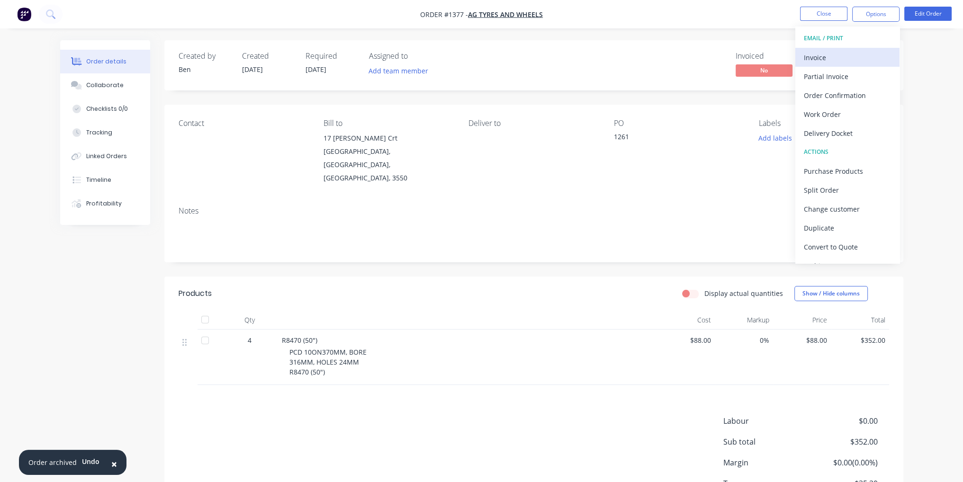
click at [862, 58] on div "Invoice" at bounding box center [847, 58] width 87 height 14
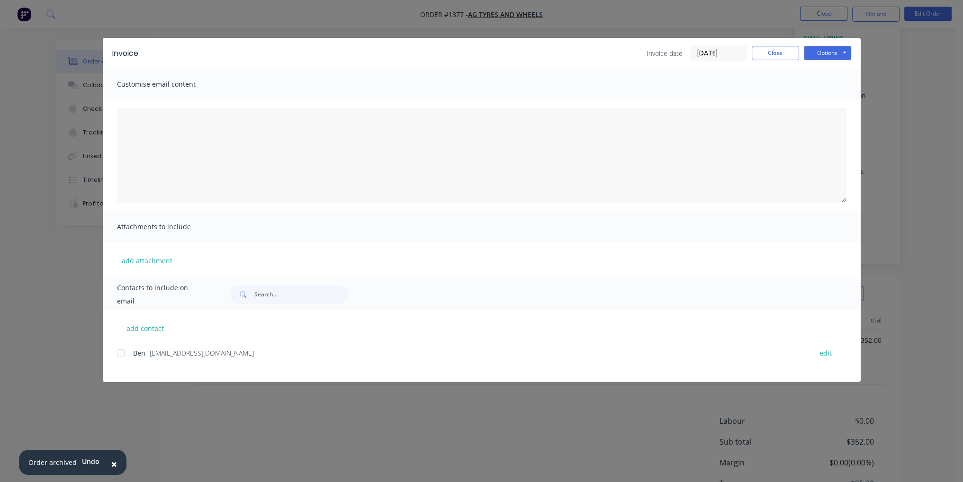
click at [116, 354] on div "add contact Ben - [EMAIL_ADDRESS][DOMAIN_NAME] edit" at bounding box center [482, 346] width 758 height 72
click at [117, 354] on div at bounding box center [120, 353] width 19 height 19
click at [840, 55] on button "Options" at bounding box center [827, 53] width 47 height 14
click at [844, 100] on button "Email" at bounding box center [834, 101] width 61 height 16
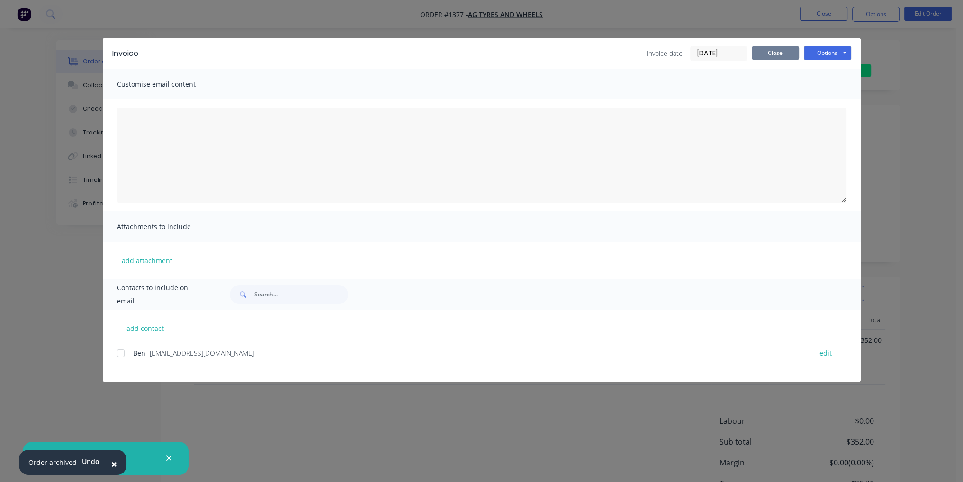
click at [771, 54] on button "Close" at bounding box center [775, 53] width 47 height 14
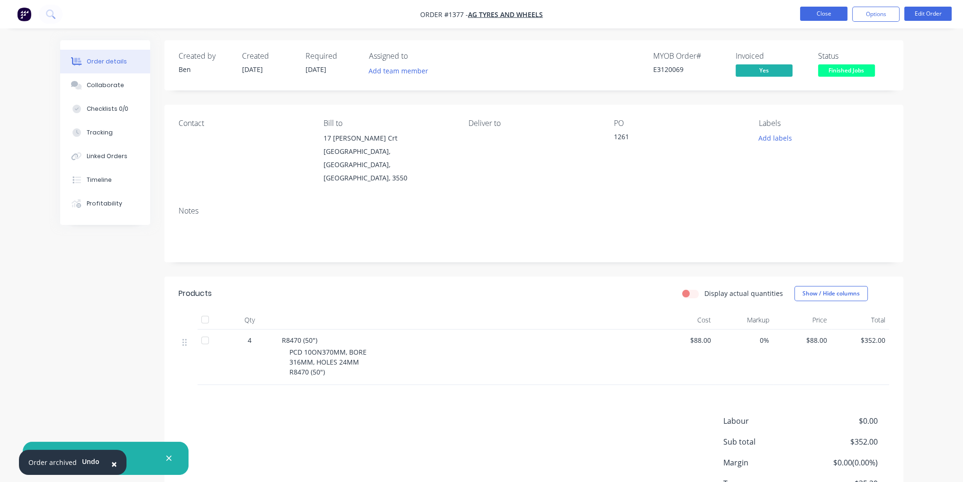
click at [838, 7] on button "Close" at bounding box center [823, 14] width 47 height 14
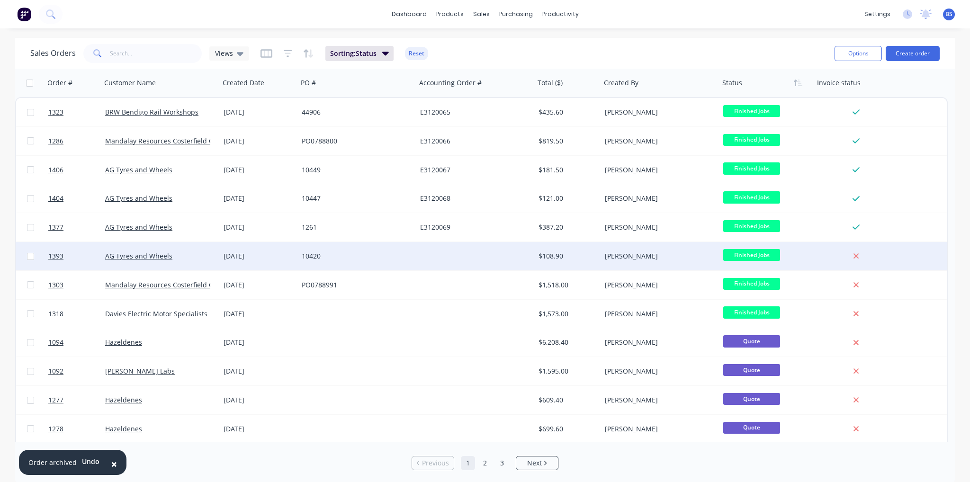
click at [464, 262] on div at bounding box center [475, 256] width 118 height 28
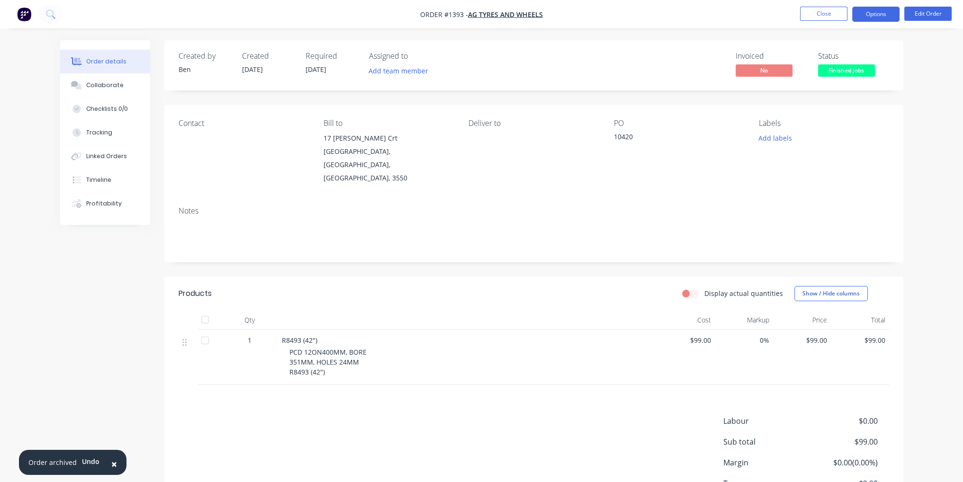
click at [886, 17] on button "Options" at bounding box center [875, 14] width 47 height 15
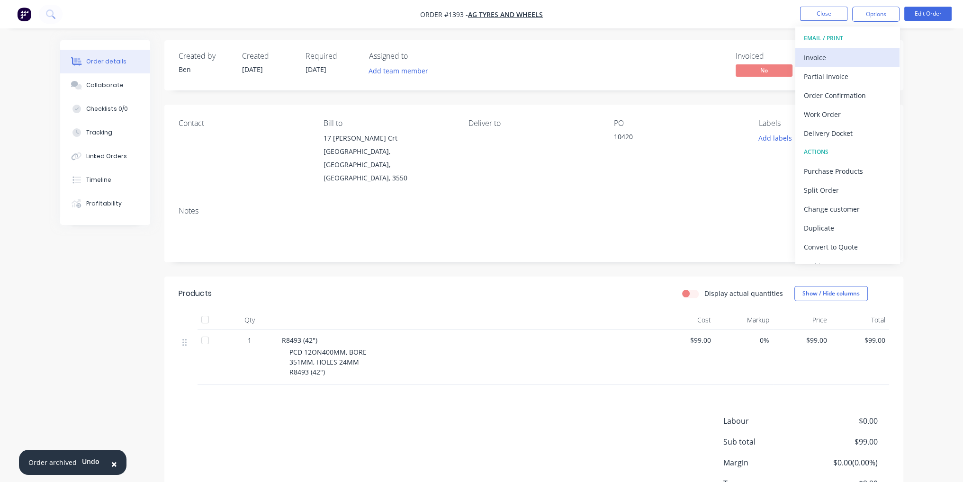
click at [877, 52] on div "Invoice" at bounding box center [847, 58] width 87 height 14
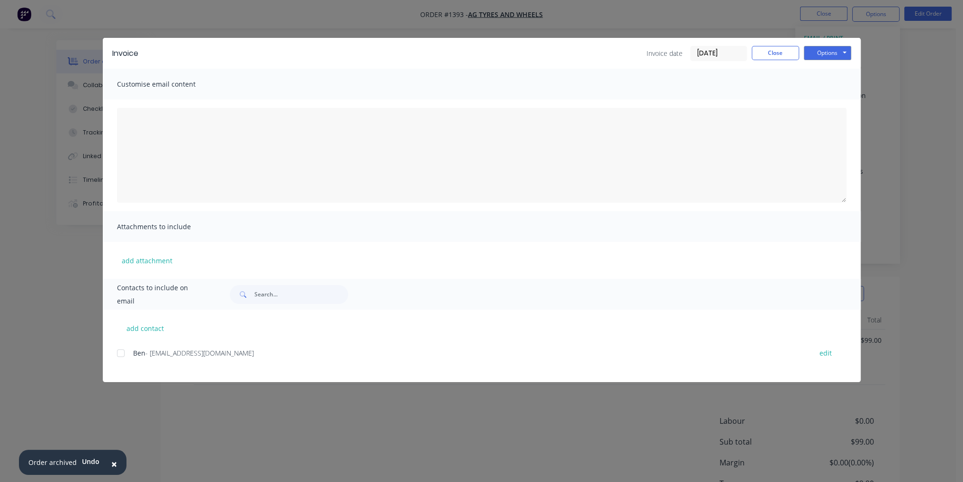
click at [123, 354] on div at bounding box center [120, 353] width 19 height 19
click at [843, 55] on button "Options" at bounding box center [827, 53] width 47 height 14
click at [847, 107] on button "Email" at bounding box center [834, 101] width 61 height 16
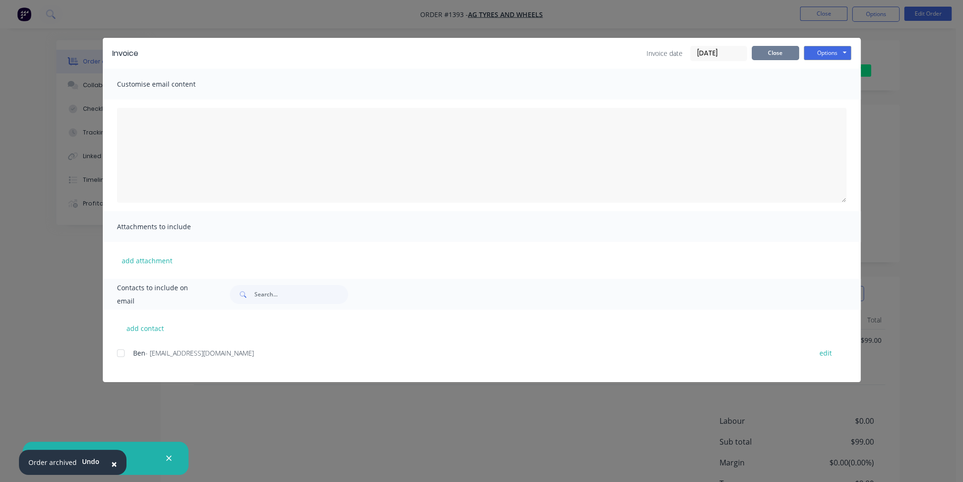
click at [784, 57] on button "Close" at bounding box center [775, 53] width 47 height 14
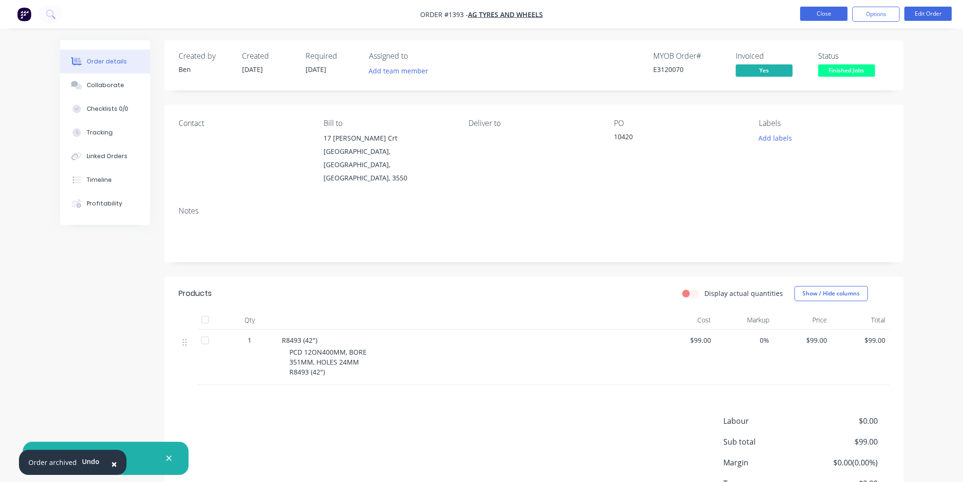
click at [828, 15] on button "Close" at bounding box center [823, 14] width 47 height 14
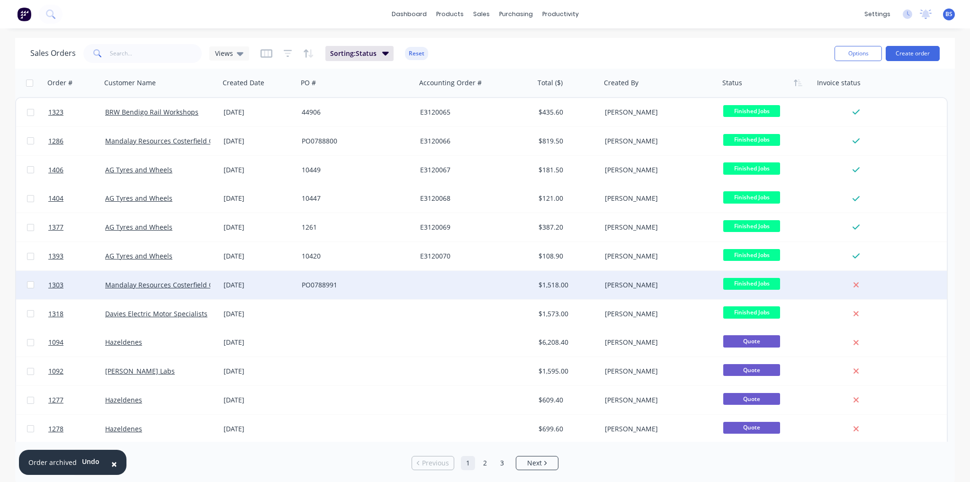
click at [411, 288] on div "PO0788991" at bounding box center [357, 284] width 111 height 9
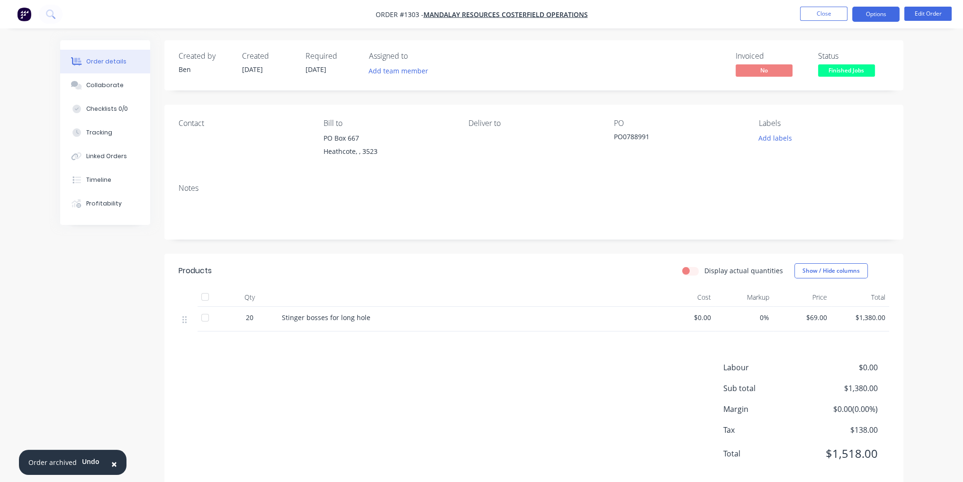
click at [884, 12] on button "Options" at bounding box center [875, 14] width 47 height 15
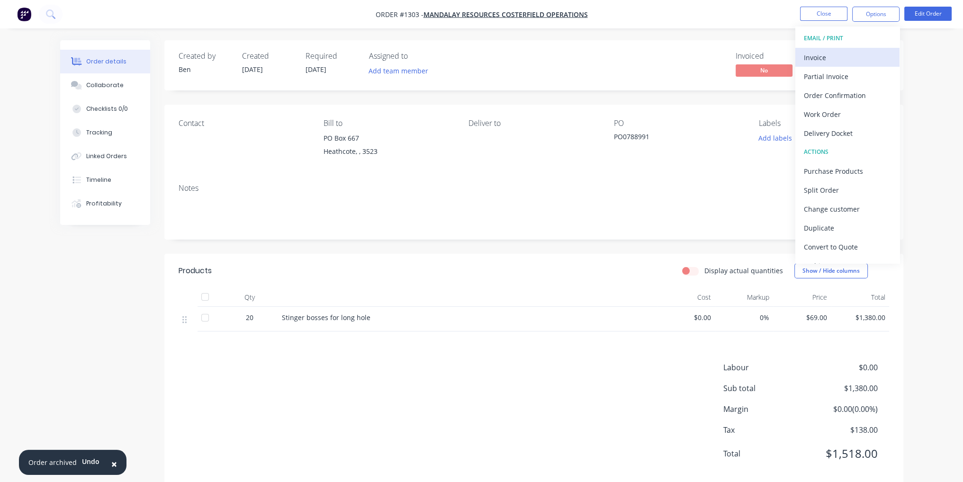
click at [860, 63] on div "Invoice" at bounding box center [847, 58] width 87 height 14
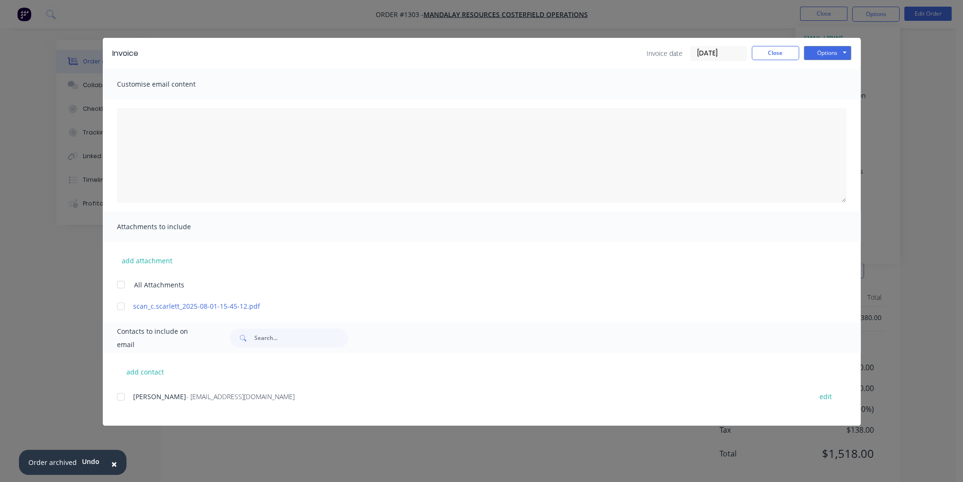
click at [119, 395] on div at bounding box center [120, 397] width 19 height 19
click at [819, 54] on button "Options" at bounding box center [827, 53] width 47 height 14
click at [832, 101] on button "Email" at bounding box center [834, 101] width 61 height 16
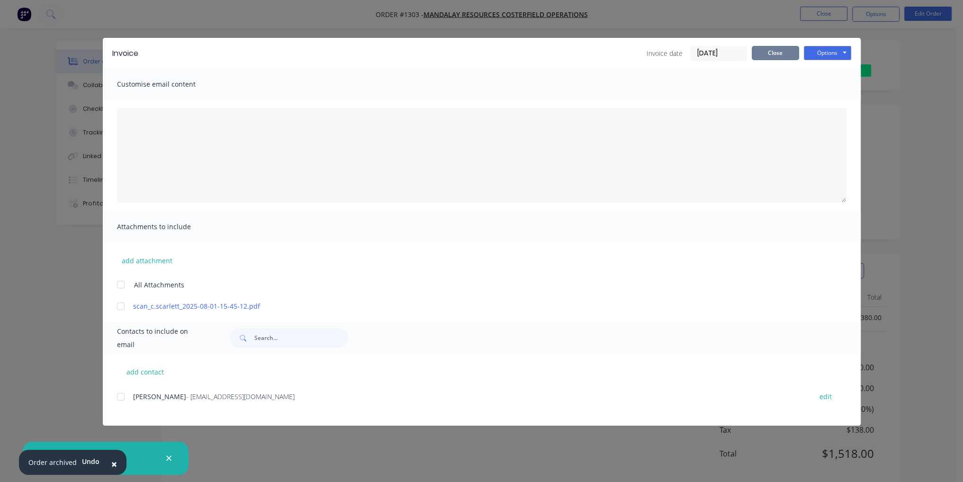
click at [783, 52] on button "Close" at bounding box center [775, 53] width 47 height 14
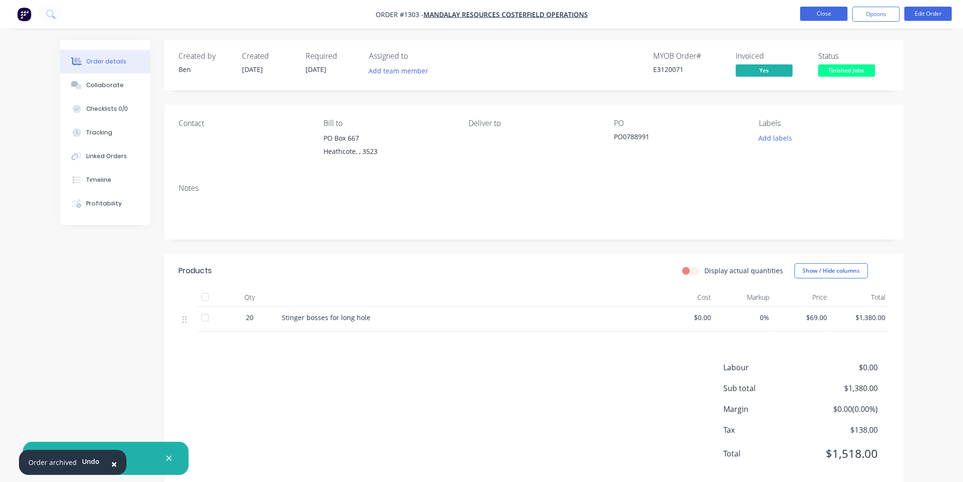
click at [826, 15] on button "Close" at bounding box center [823, 14] width 47 height 14
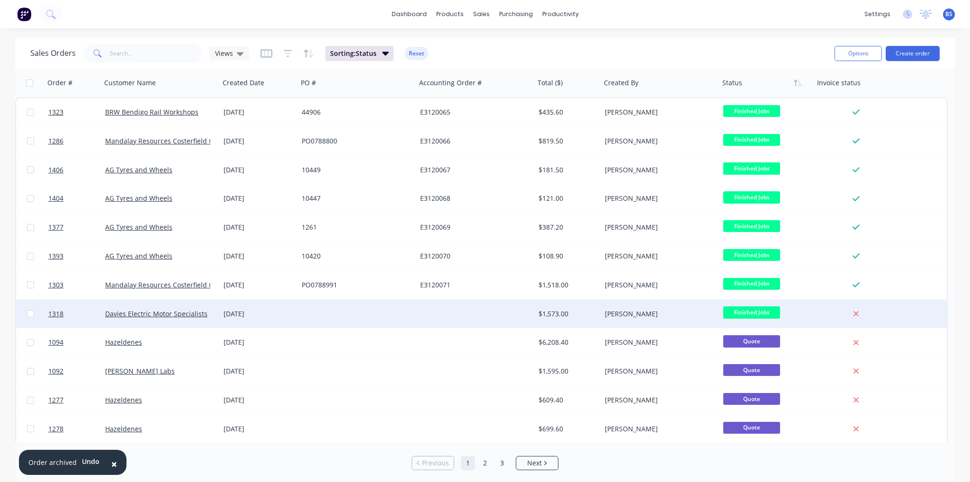
click at [373, 313] on div at bounding box center [357, 314] width 118 height 28
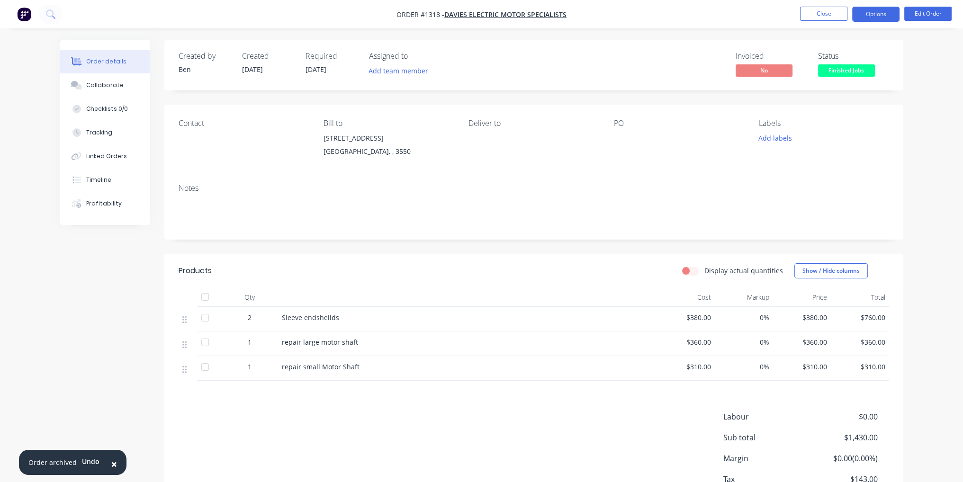
click at [891, 13] on button "Options" at bounding box center [875, 14] width 47 height 15
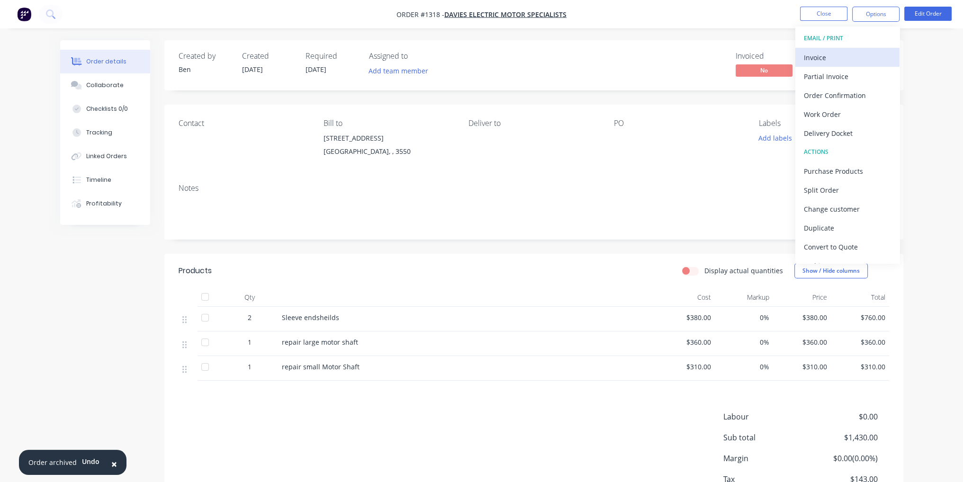
click at [844, 65] on button "Invoice" at bounding box center [847, 57] width 104 height 19
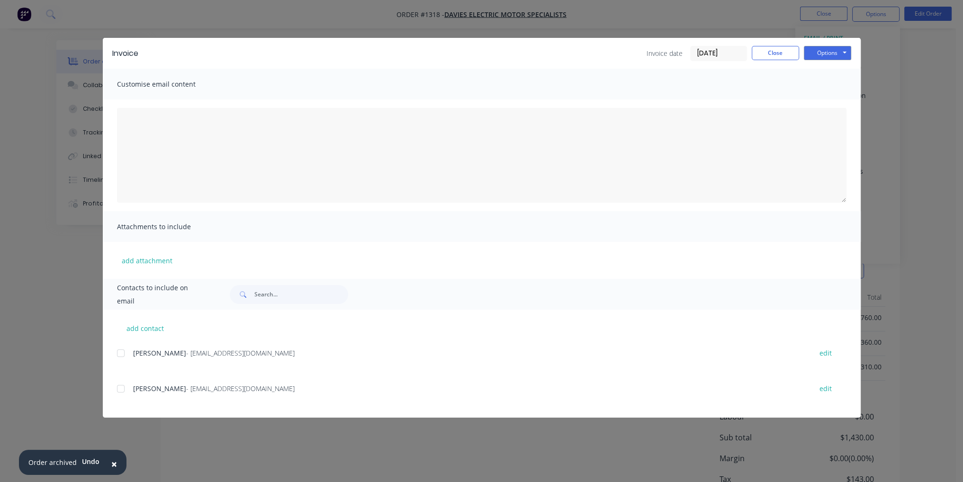
click at [117, 390] on div at bounding box center [120, 388] width 19 height 19
click at [825, 49] on button "Options" at bounding box center [827, 53] width 47 height 14
click at [835, 97] on button "Email" at bounding box center [834, 101] width 61 height 16
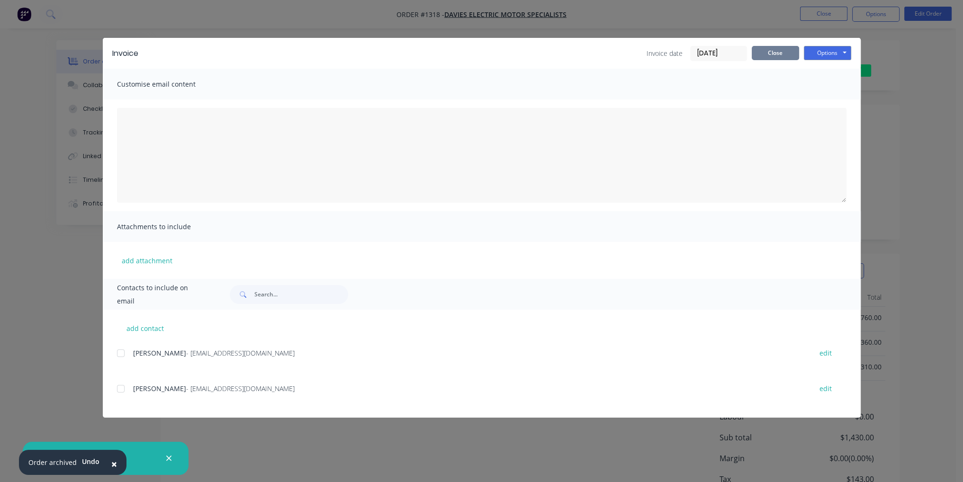
click at [775, 55] on button "Close" at bounding box center [775, 53] width 47 height 14
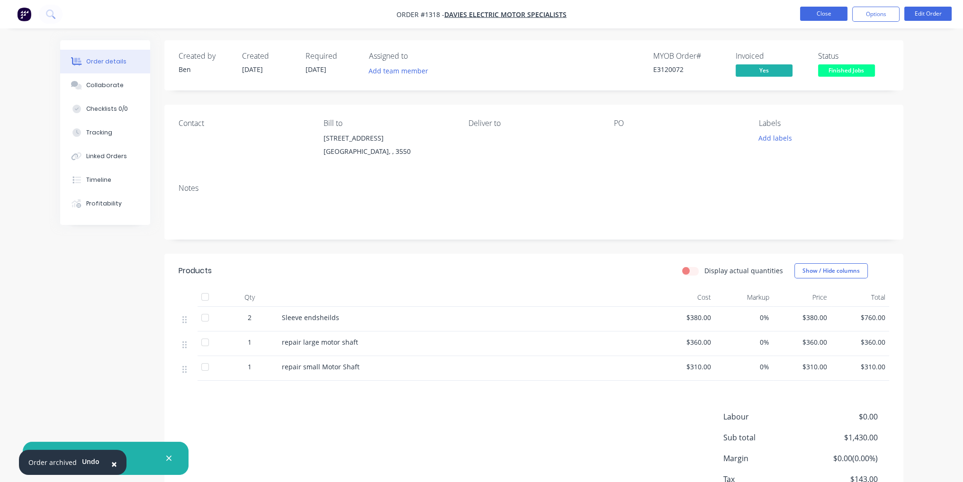
click at [821, 19] on button "Close" at bounding box center [823, 14] width 47 height 14
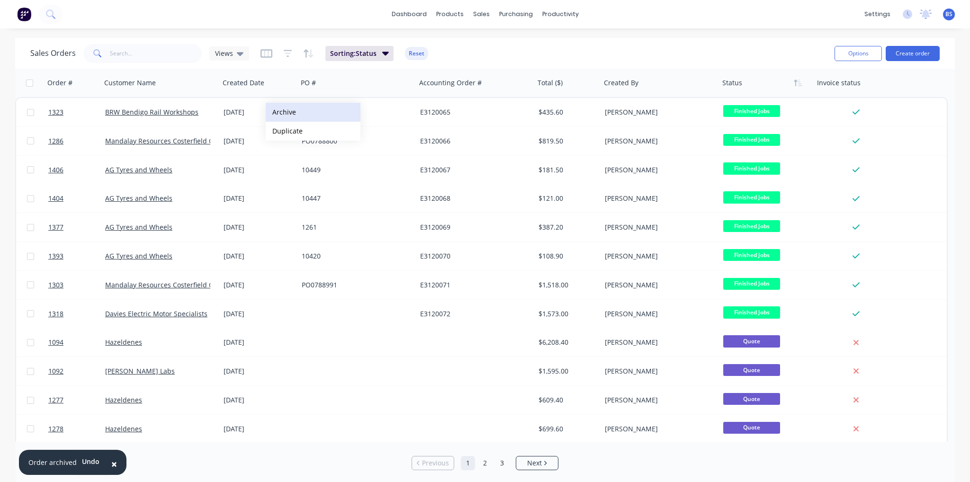
click at [297, 116] on button "Archive" at bounding box center [313, 112] width 95 height 19
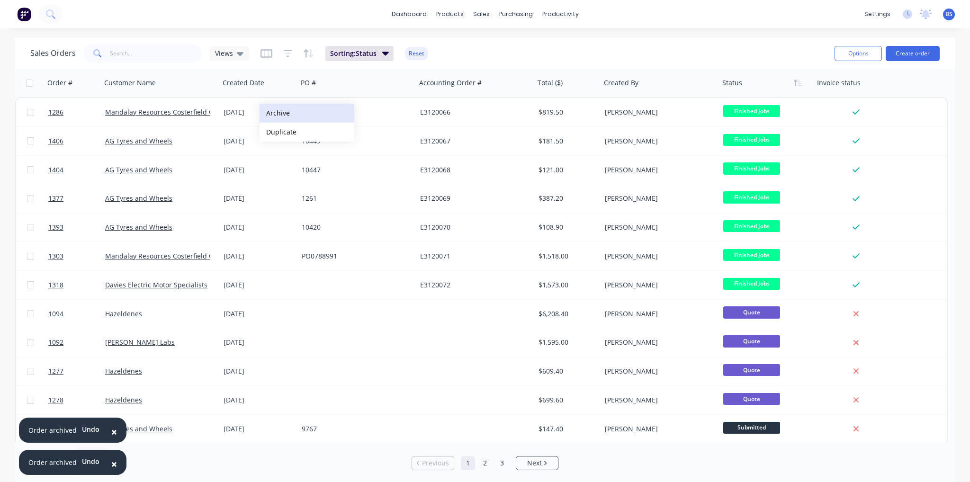
click at [291, 115] on button "Archive" at bounding box center [307, 113] width 95 height 19
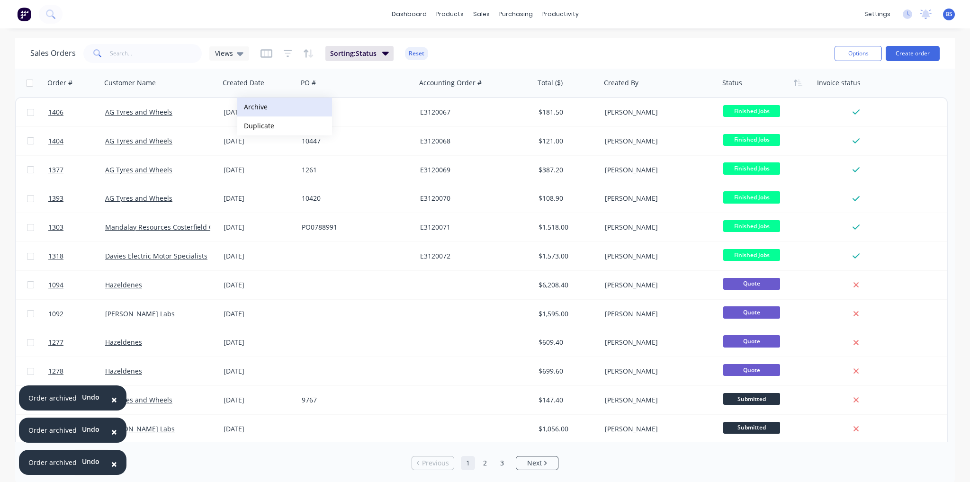
click at [268, 112] on button "Archive" at bounding box center [284, 107] width 95 height 19
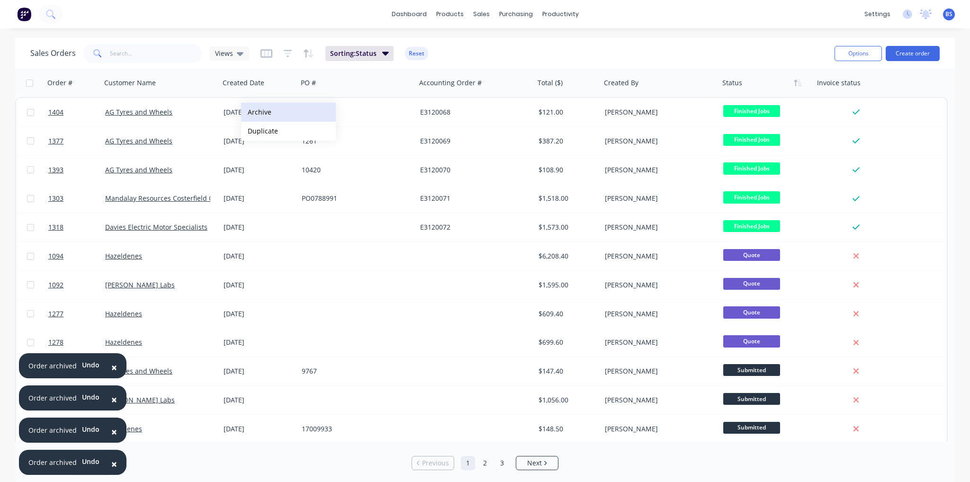
click at [268, 114] on button "Archive" at bounding box center [288, 112] width 95 height 19
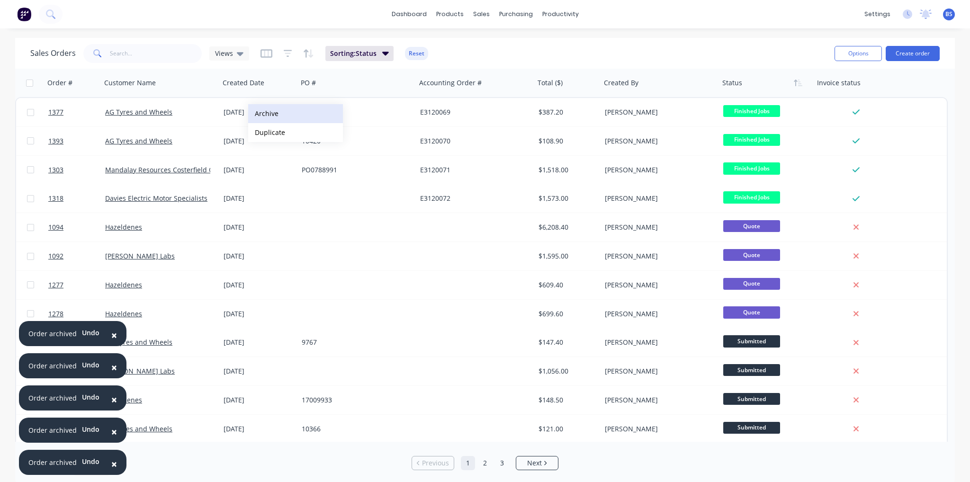
click at [290, 118] on button "Archive" at bounding box center [295, 113] width 95 height 19
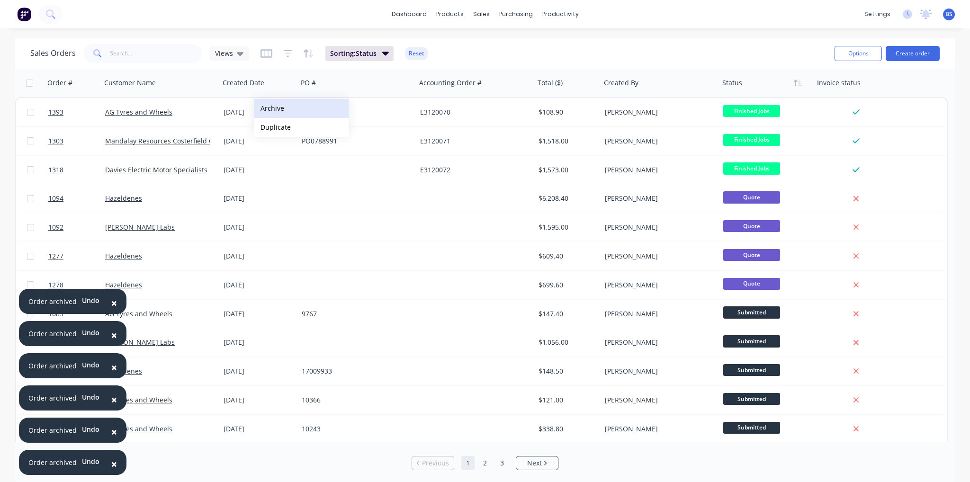
click at [279, 117] on button "Archive" at bounding box center [301, 108] width 95 height 19
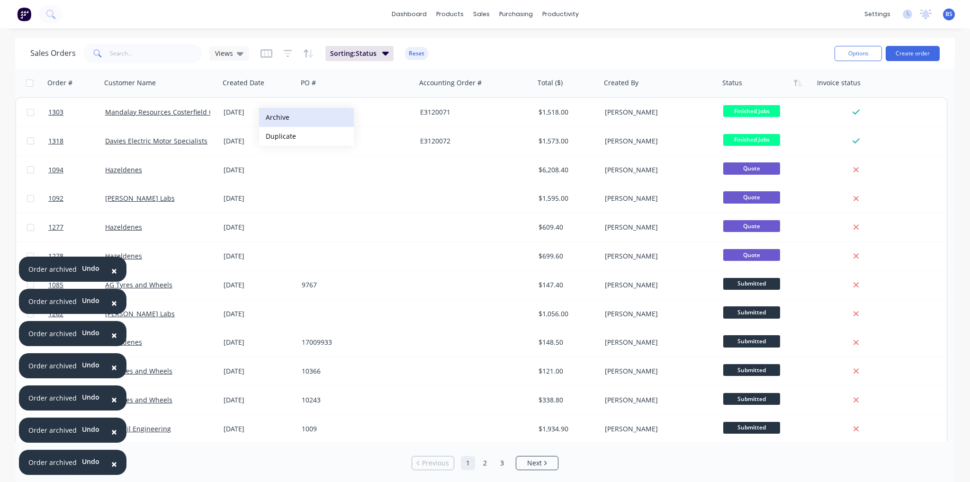
click at [295, 115] on button "Archive" at bounding box center [306, 117] width 95 height 19
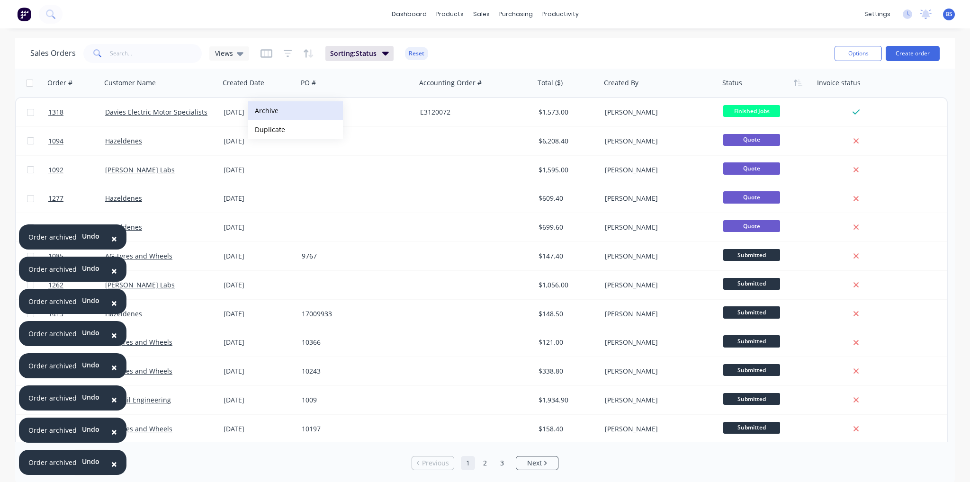
click at [288, 118] on button "Archive" at bounding box center [295, 110] width 95 height 19
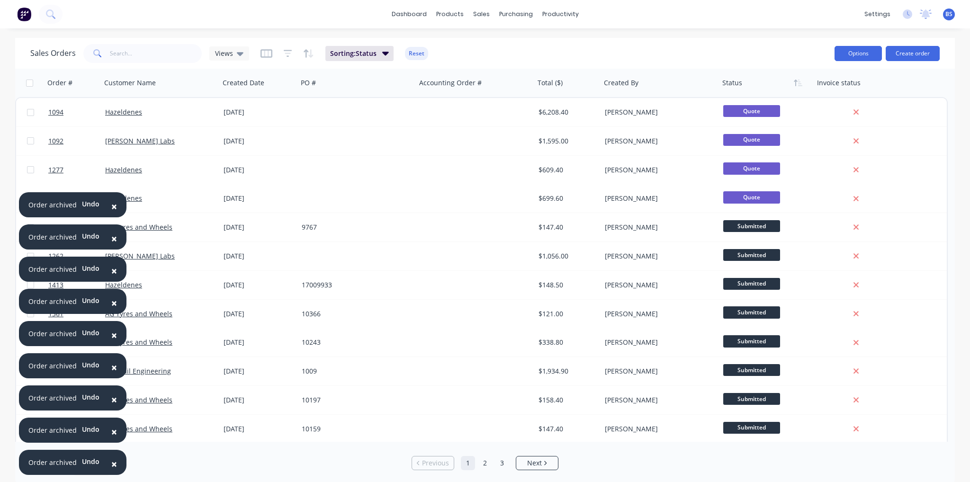
click at [868, 54] on button "Options" at bounding box center [858, 53] width 47 height 15
click at [676, 53] on div "Sales Orders Views Sorting: Status Reset" at bounding box center [428, 53] width 797 height 23
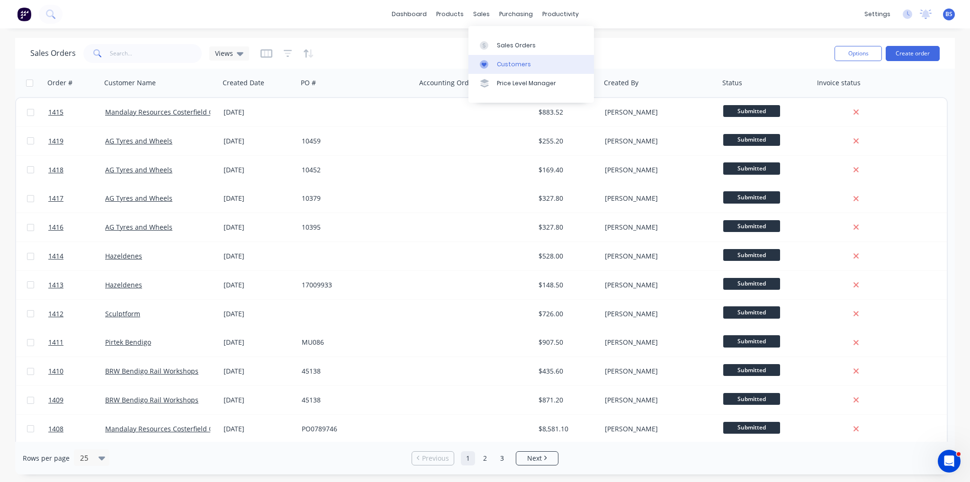
click at [502, 60] on div "Customers" at bounding box center [514, 64] width 34 height 9
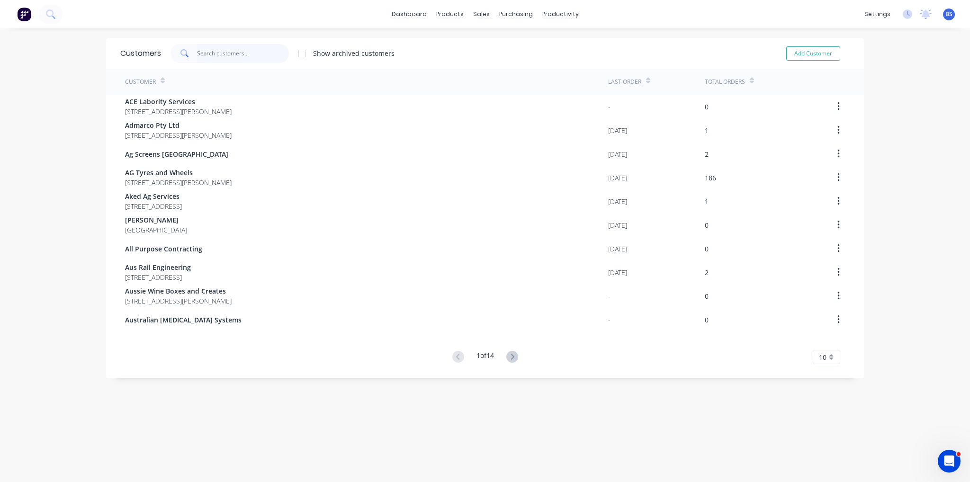
click at [214, 49] on input "text" at bounding box center [243, 53] width 92 height 19
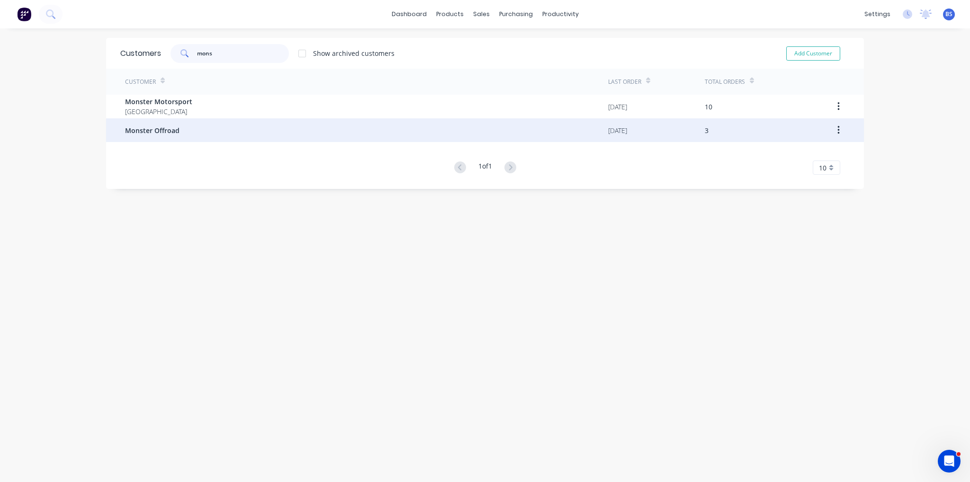
type input "mons"
click at [196, 133] on div "Monster Offroad" at bounding box center [366, 130] width 483 height 24
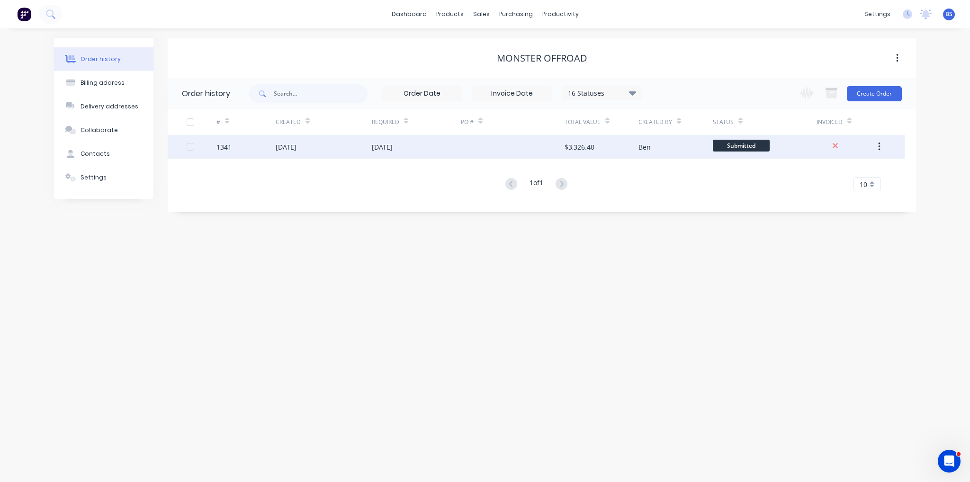
click at [355, 151] on div "20 Aug 2025" at bounding box center [324, 147] width 96 height 24
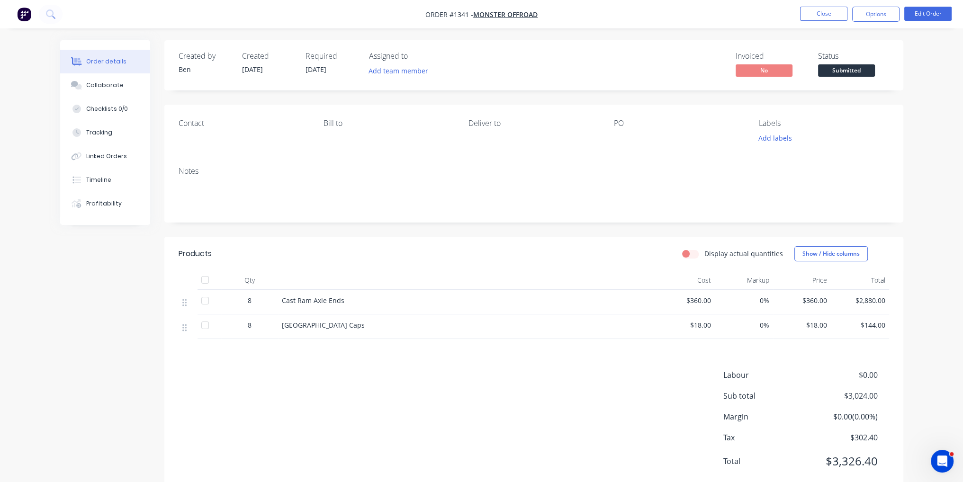
click at [376, 421] on div "Labour $0.00 Sub total $3,024.00 Margin $0.00 ( 0.00 %) Tax $302.40 Total $3,32…" at bounding box center [534, 425] width 711 height 110
click at [828, 20] on button "Close" at bounding box center [823, 14] width 47 height 14
